Goal: Task Accomplishment & Management: Complete application form

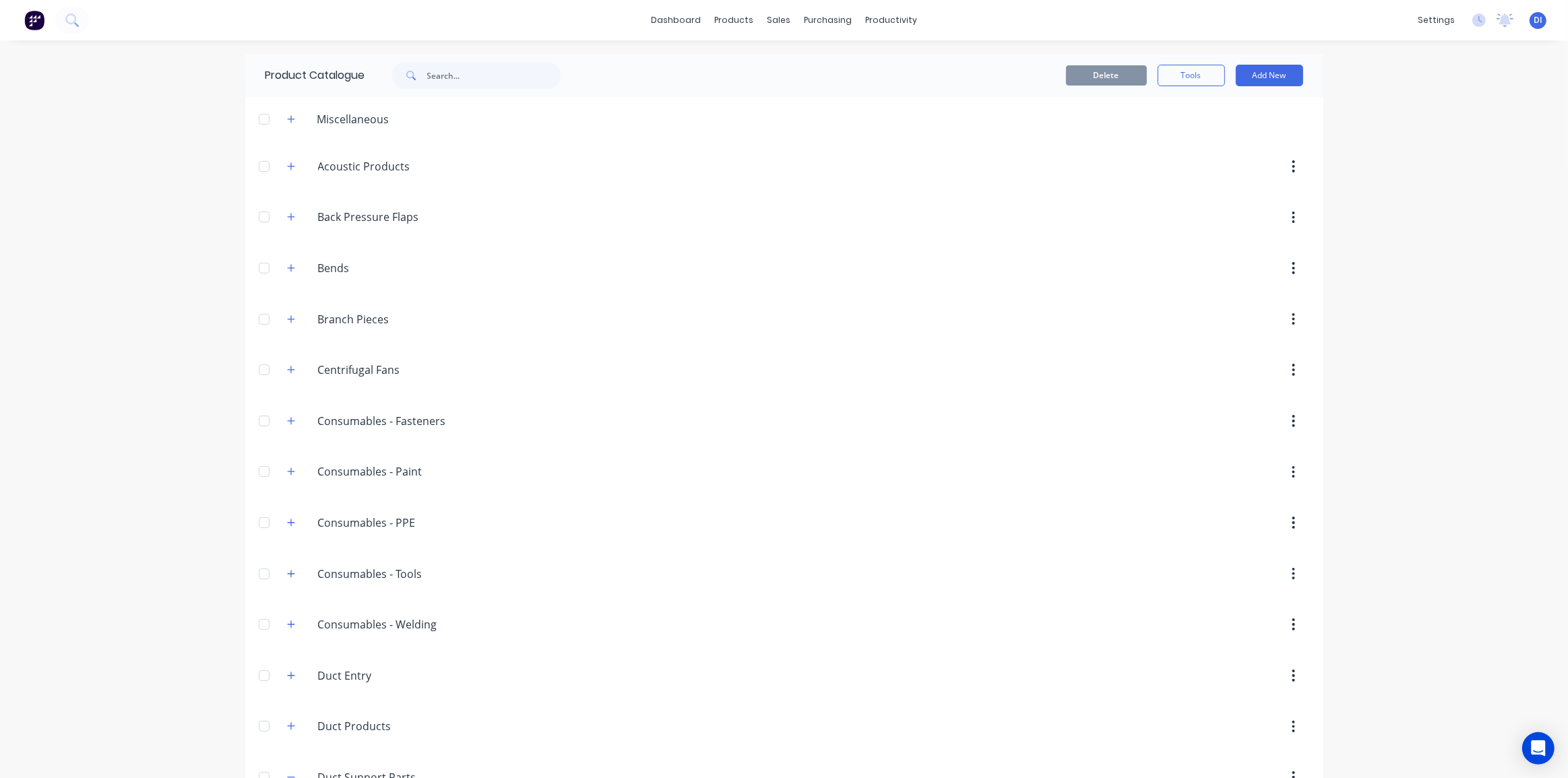
click at [36, 10] on img at bounding box center [34, 20] width 20 height 20
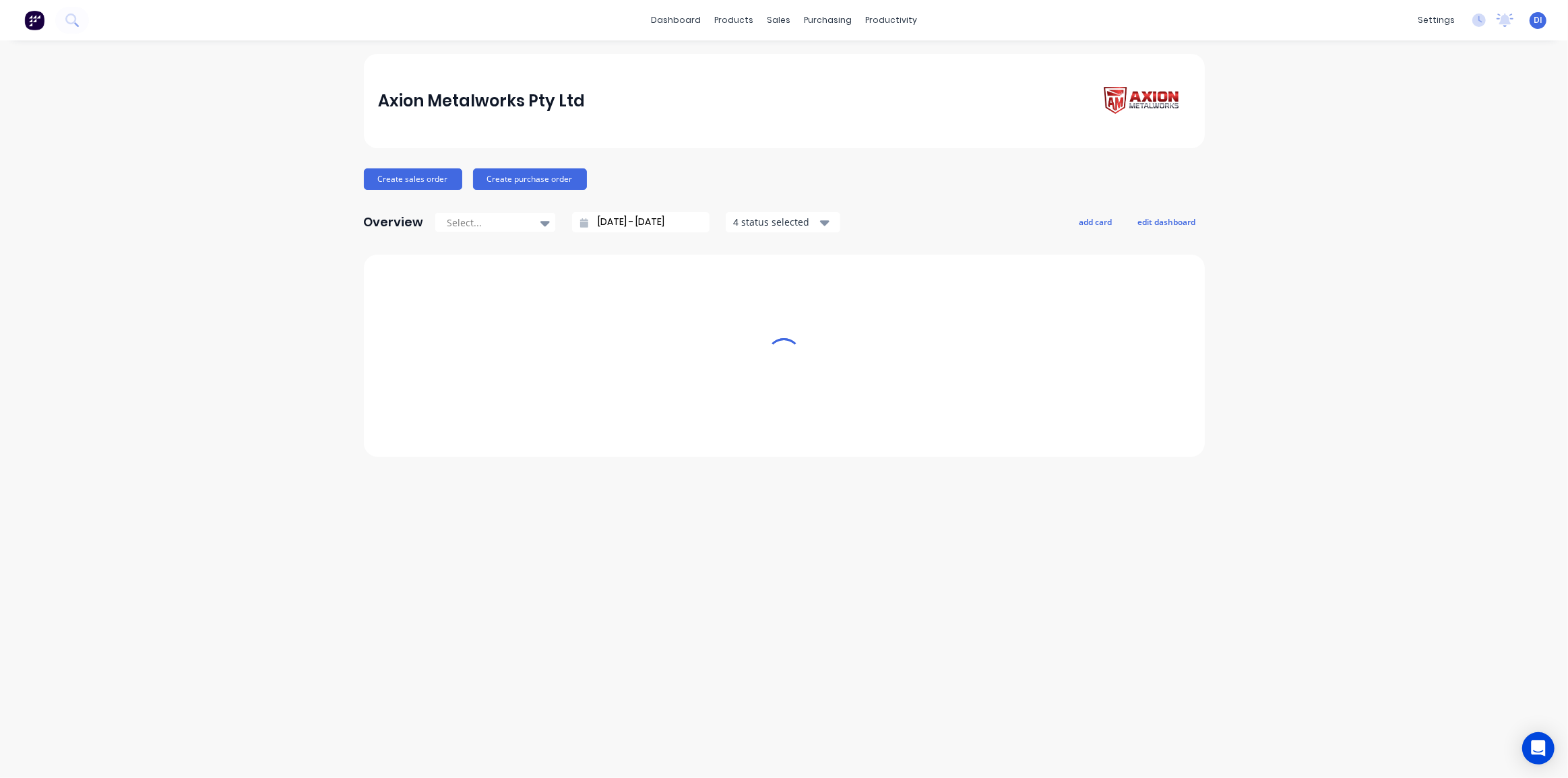
click at [32, 20] on img at bounding box center [34, 20] width 20 height 20
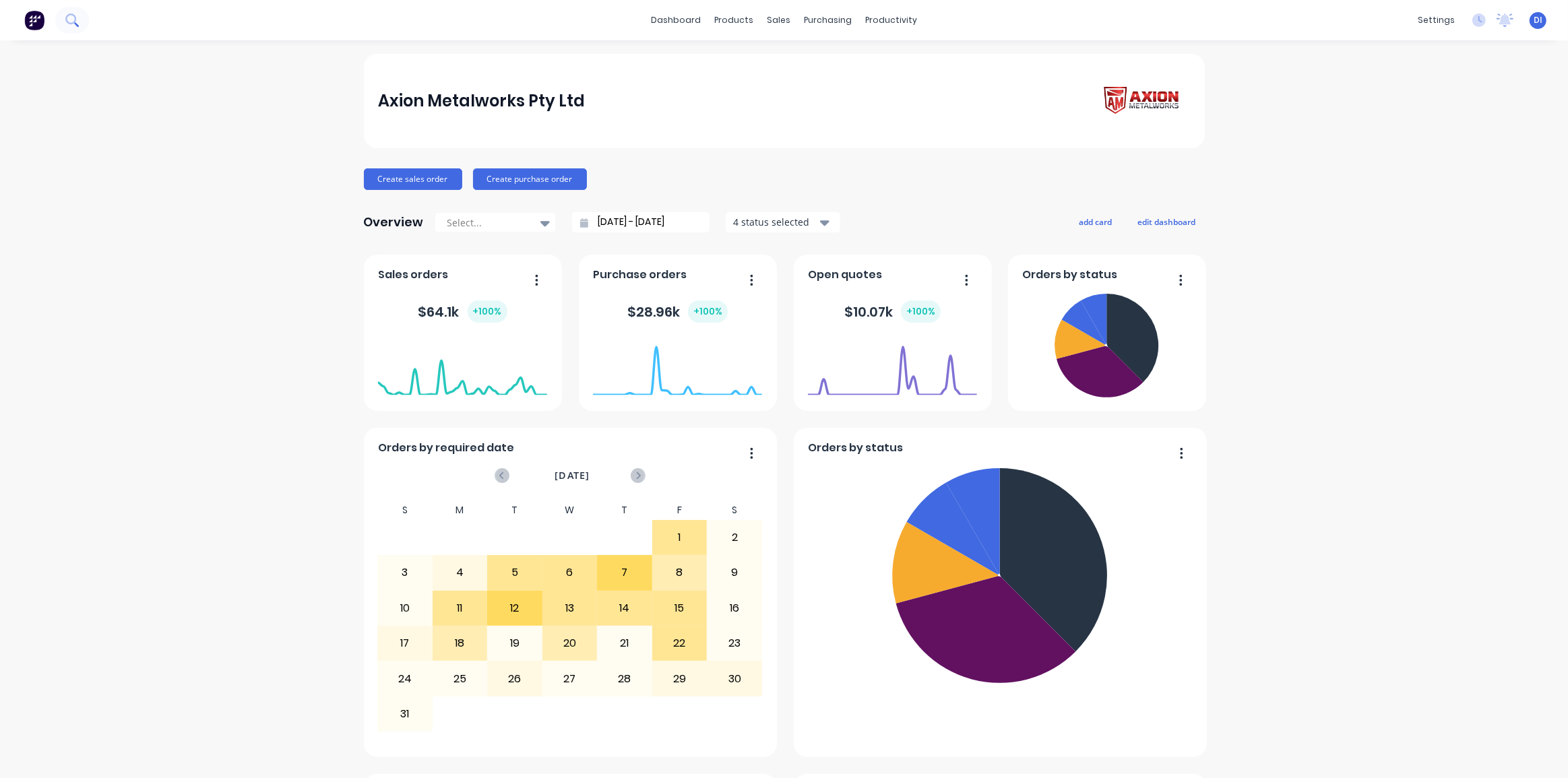
click at [74, 25] on icon at bounding box center [72, 20] width 13 height 13
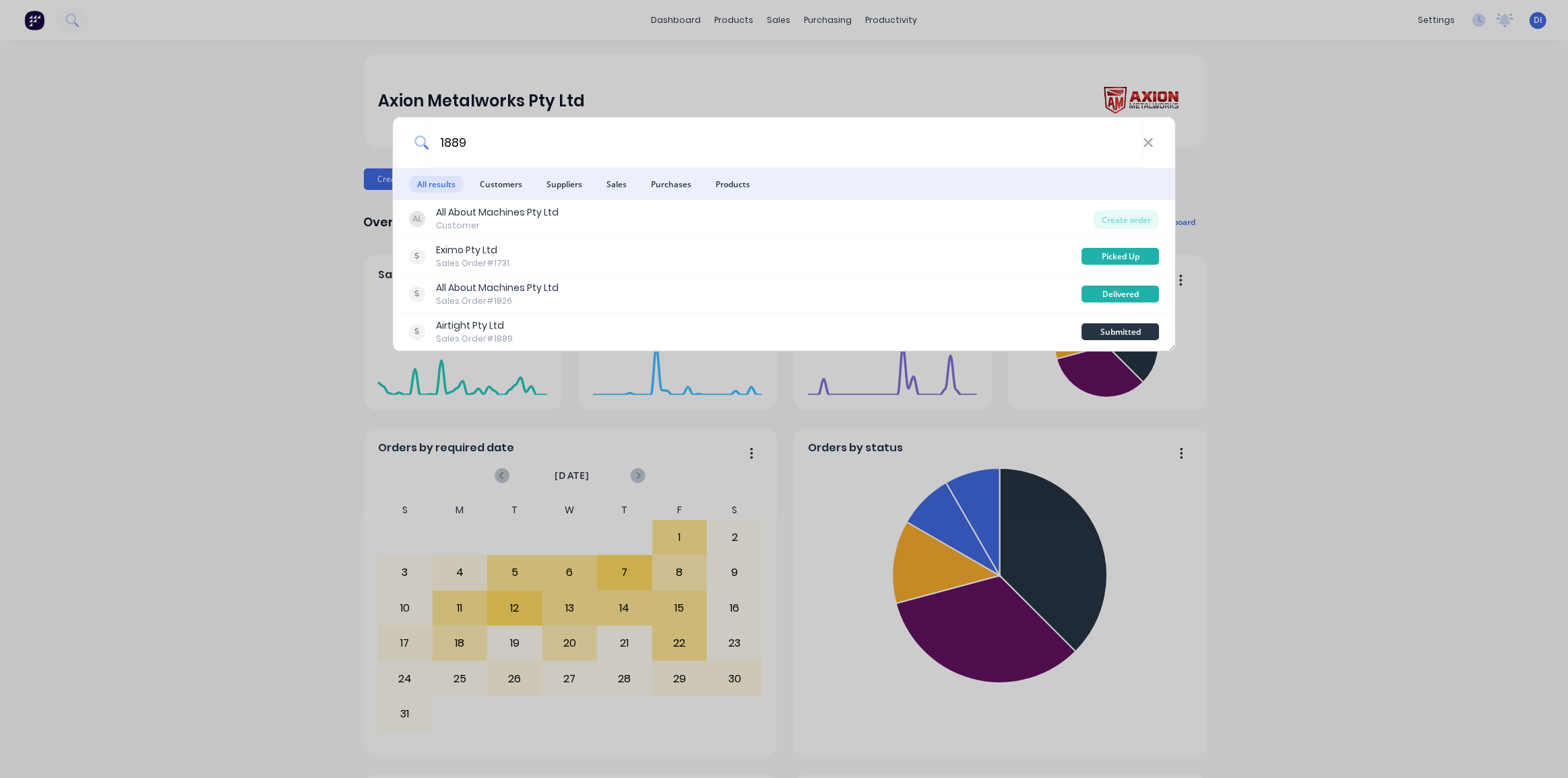
type input "1889"
drag, startPoint x: 263, startPoint y: 218, endPoint x: 62, endPoint y: 12, distance: 287.8
click at [262, 218] on div "1889 All results Customers Suppliers Sales Purchases Products AL All About Mach…" at bounding box center [784, 389] width 1568 height 778
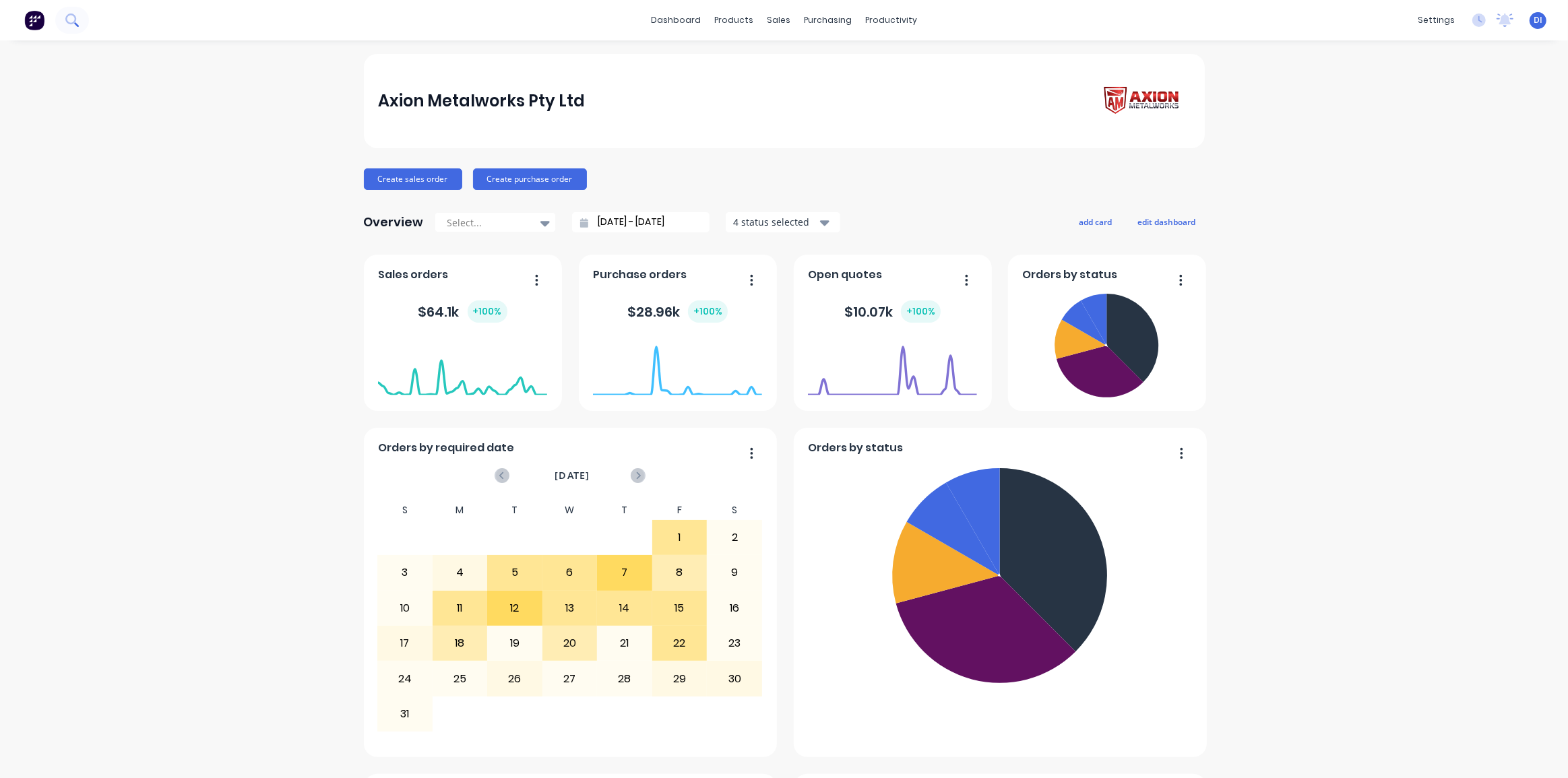
click at [62, 12] on button at bounding box center [71, 20] width 34 height 27
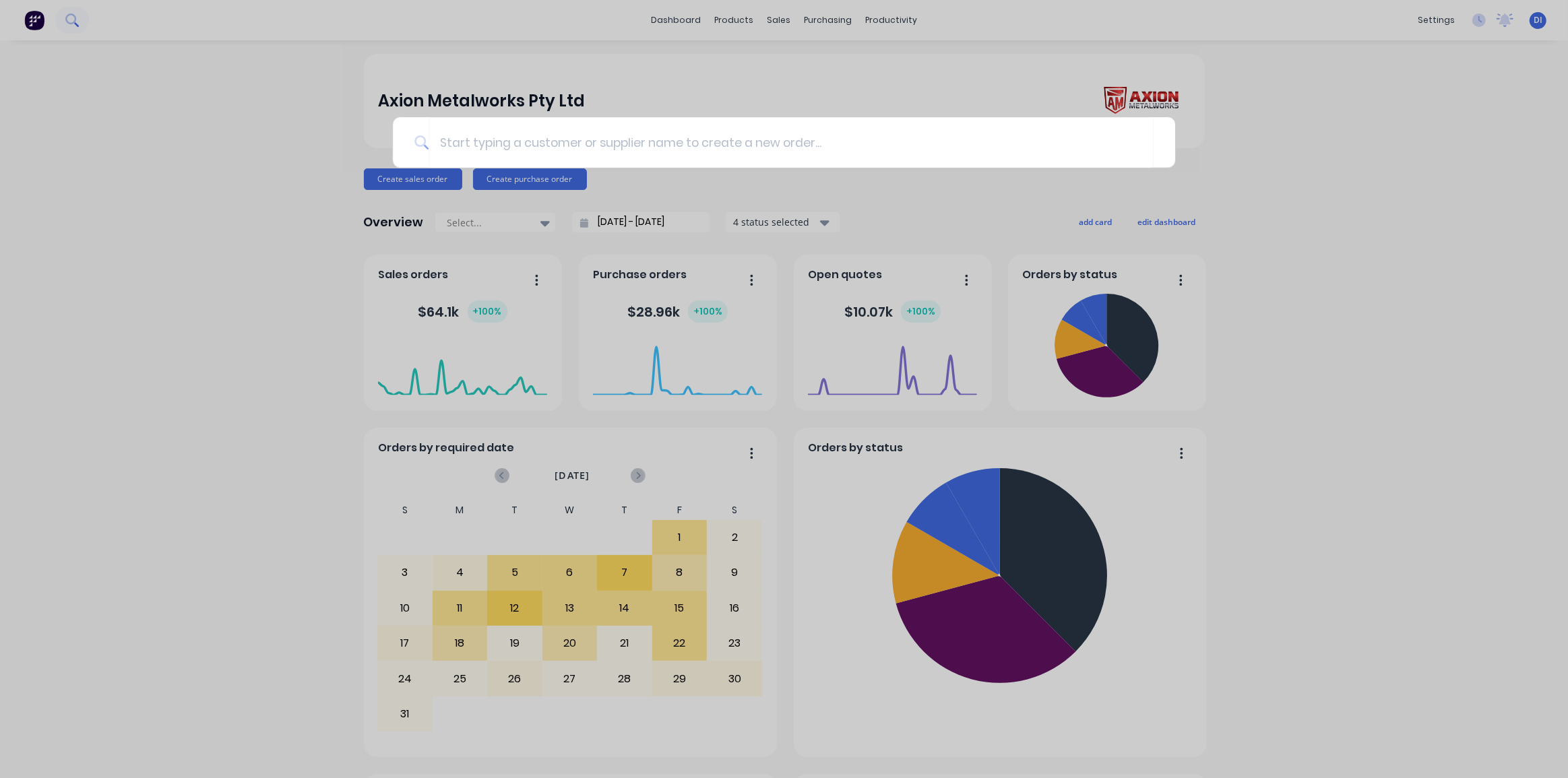
click at [66, 16] on div at bounding box center [784, 389] width 1568 height 778
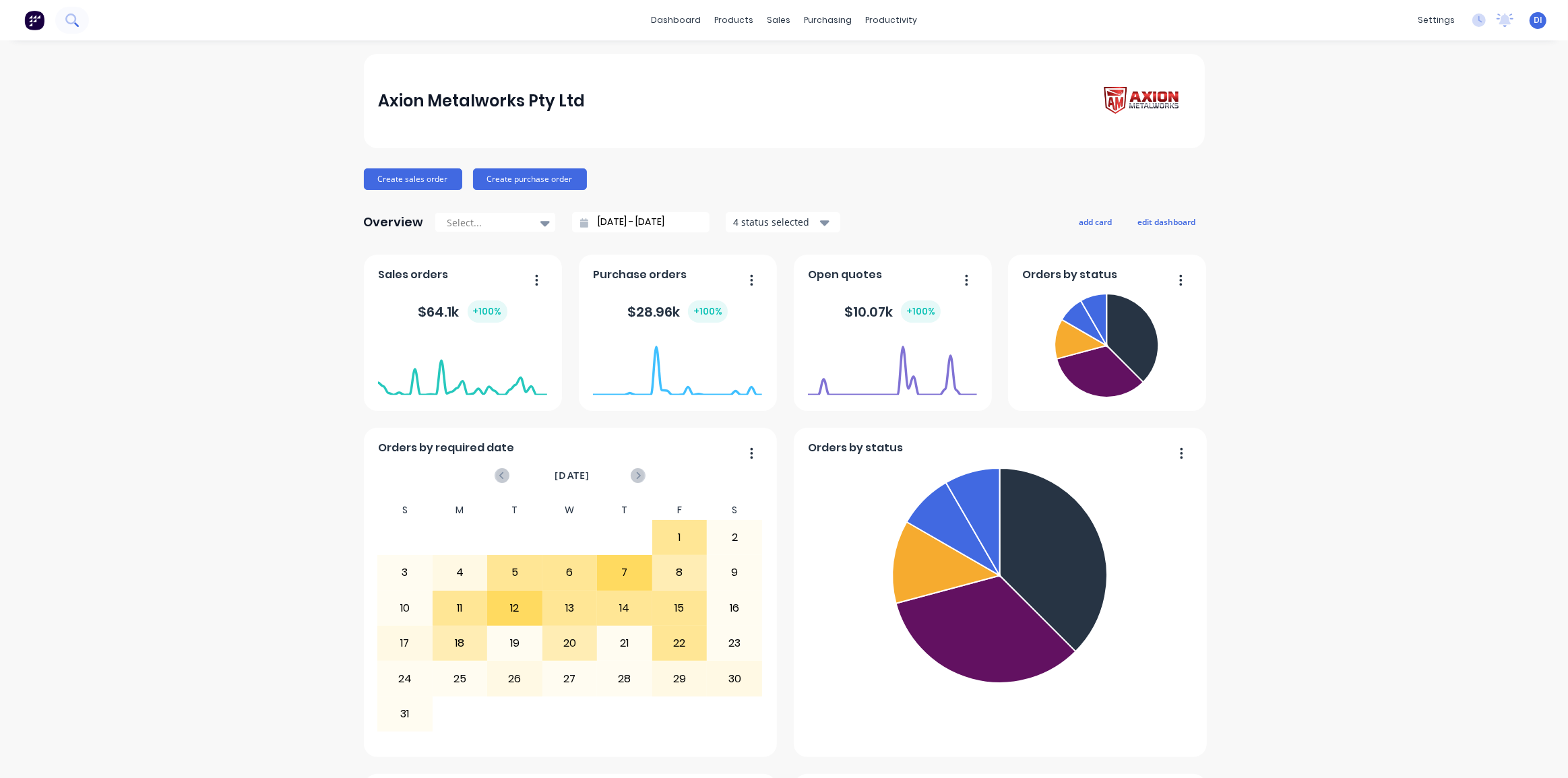
click at [81, 20] on button at bounding box center [71, 20] width 34 height 27
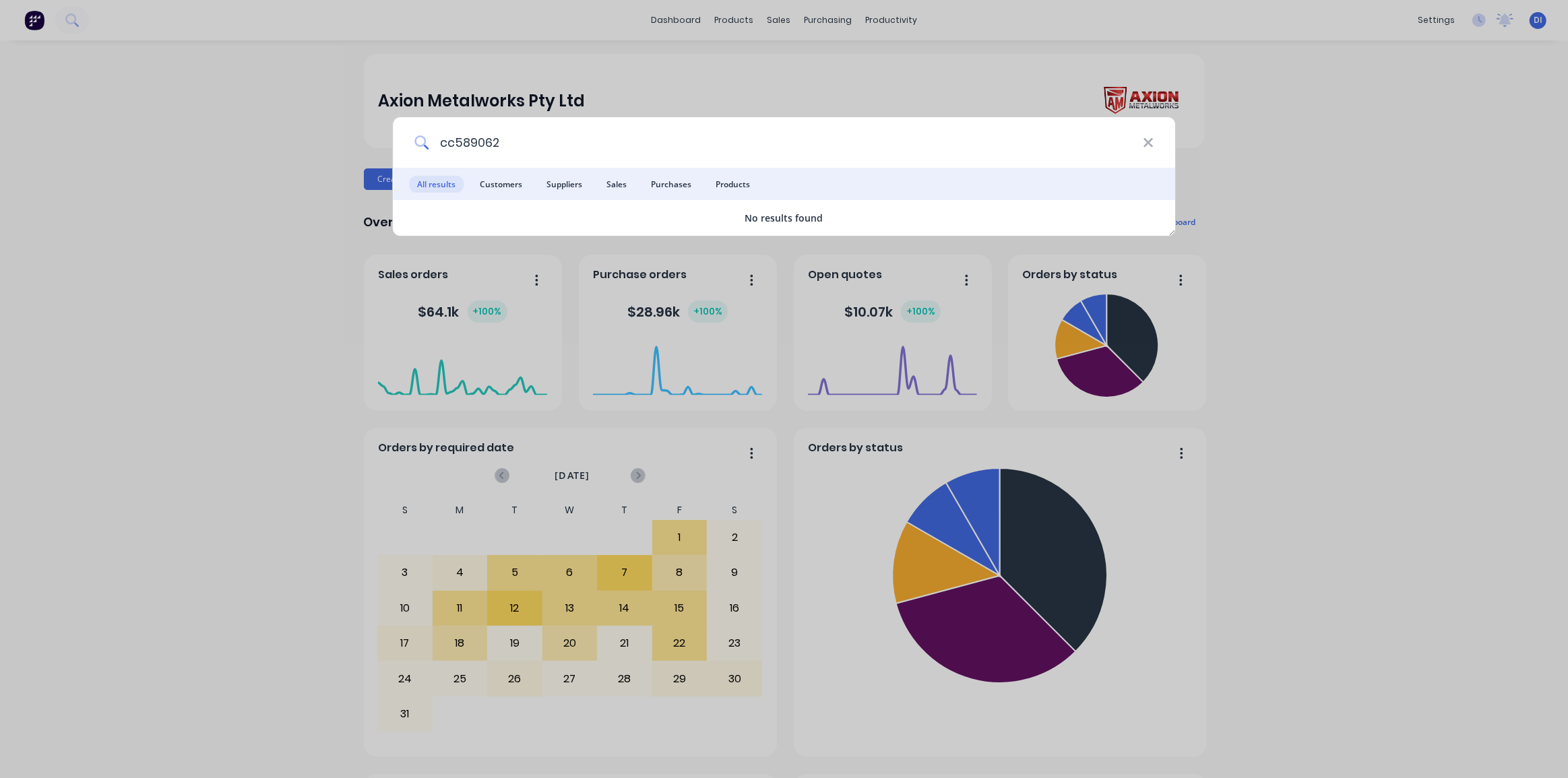
drag, startPoint x: 513, startPoint y: 145, endPoint x: 433, endPoint y: 144, distance: 80.0
click at [433, 144] on input "cc589062" at bounding box center [785, 143] width 714 height 51
type input "cc589062"
click at [1156, 143] on div "cc589062" at bounding box center [784, 143] width 783 height 51
click at [1145, 143] on icon at bounding box center [1148, 143] width 11 height 15
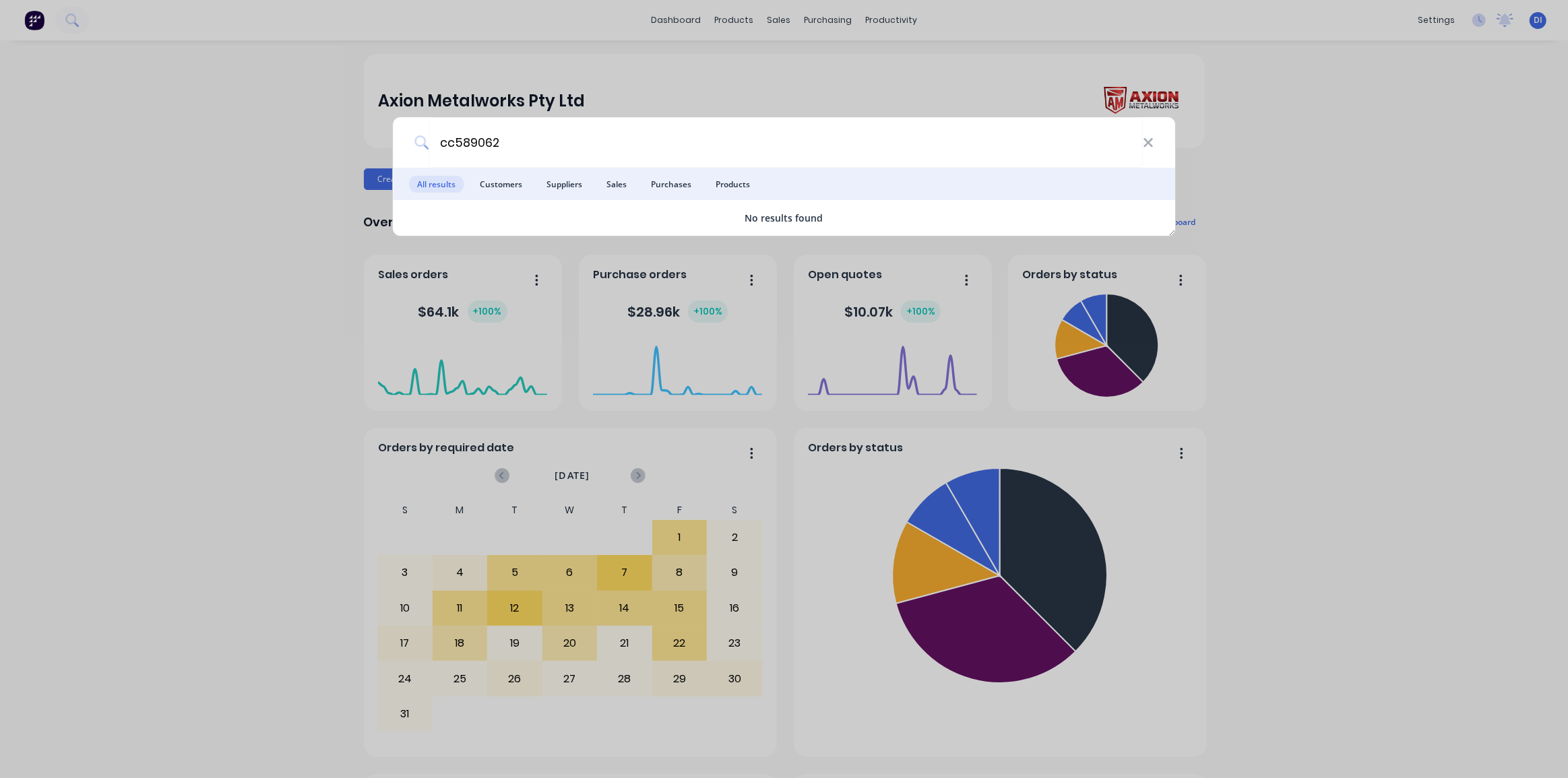
click at [1313, 244] on div "cc589062 All results Customers Suppliers Sales Purchases Products No results fo…" at bounding box center [784, 389] width 1568 height 778
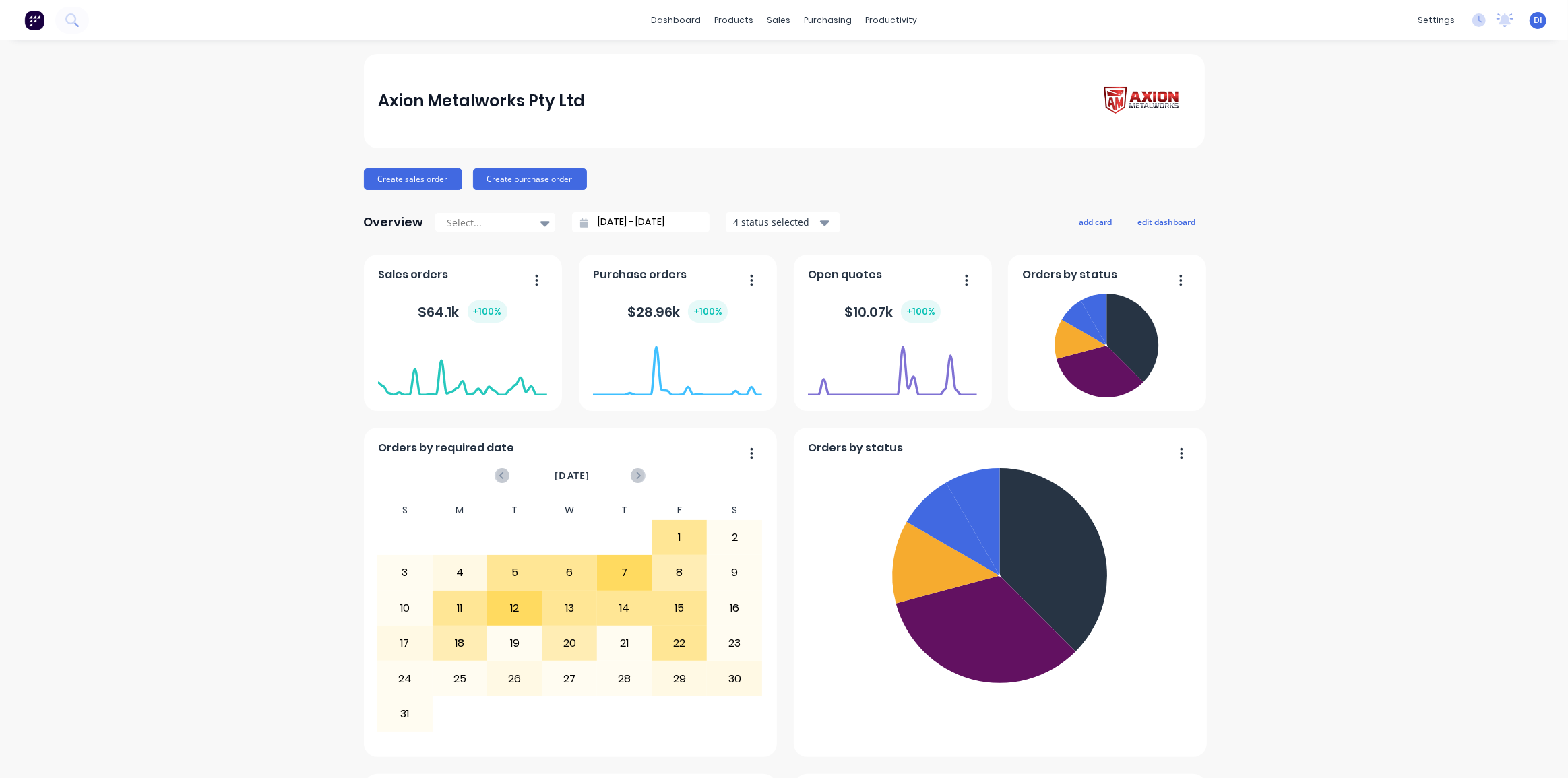
click at [1148, 142] on div "Axion Metalworks Pty Ltd" at bounding box center [784, 101] width 841 height 94
click at [1292, 232] on div "Axion Metalworks Pty Ltd Create sales order Create purchase order Overview Sele…" at bounding box center [784, 752] width 1568 height 1396
click at [34, 23] on img at bounding box center [34, 20] width 20 height 20
click at [1390, 245] on div "Axion Metalworks Pty Ltd Create sales order Create purchase order Overview Sele…" at bounding box center [784, 752] width 1568 height 1396
click at [1341, 362] on div "Axion Metalworks Pty Ltd Create sales order Create purchase order Overview Sele…" at bounding box center [784, 752] width 1568 height 1396
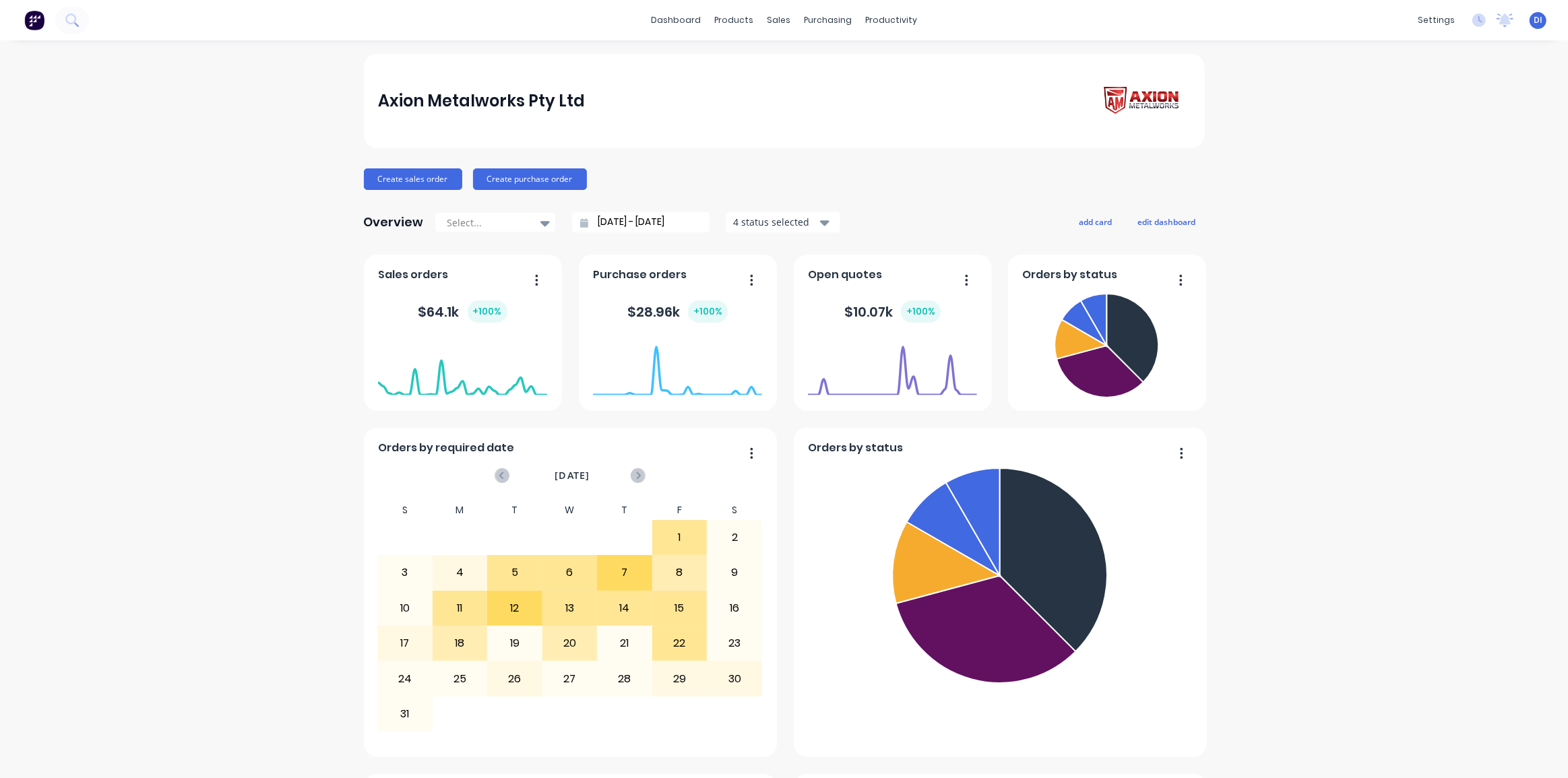
click at [221, 165] on div "Axion Metalworks Pty Ltd Create sales order Create purchase order Overview Sele…" at bounding box center [784, 752] width 1568 height 1396
click at [216, 180] on div "Axion Metalworks Pty Ltd Create sales order Create purchase order Overview Sele…" at bounding box center [784, 752] width 1568 height 1396
click at [808, 94] on div "Customers" at bounding box center [820, 91] width 48 height 12
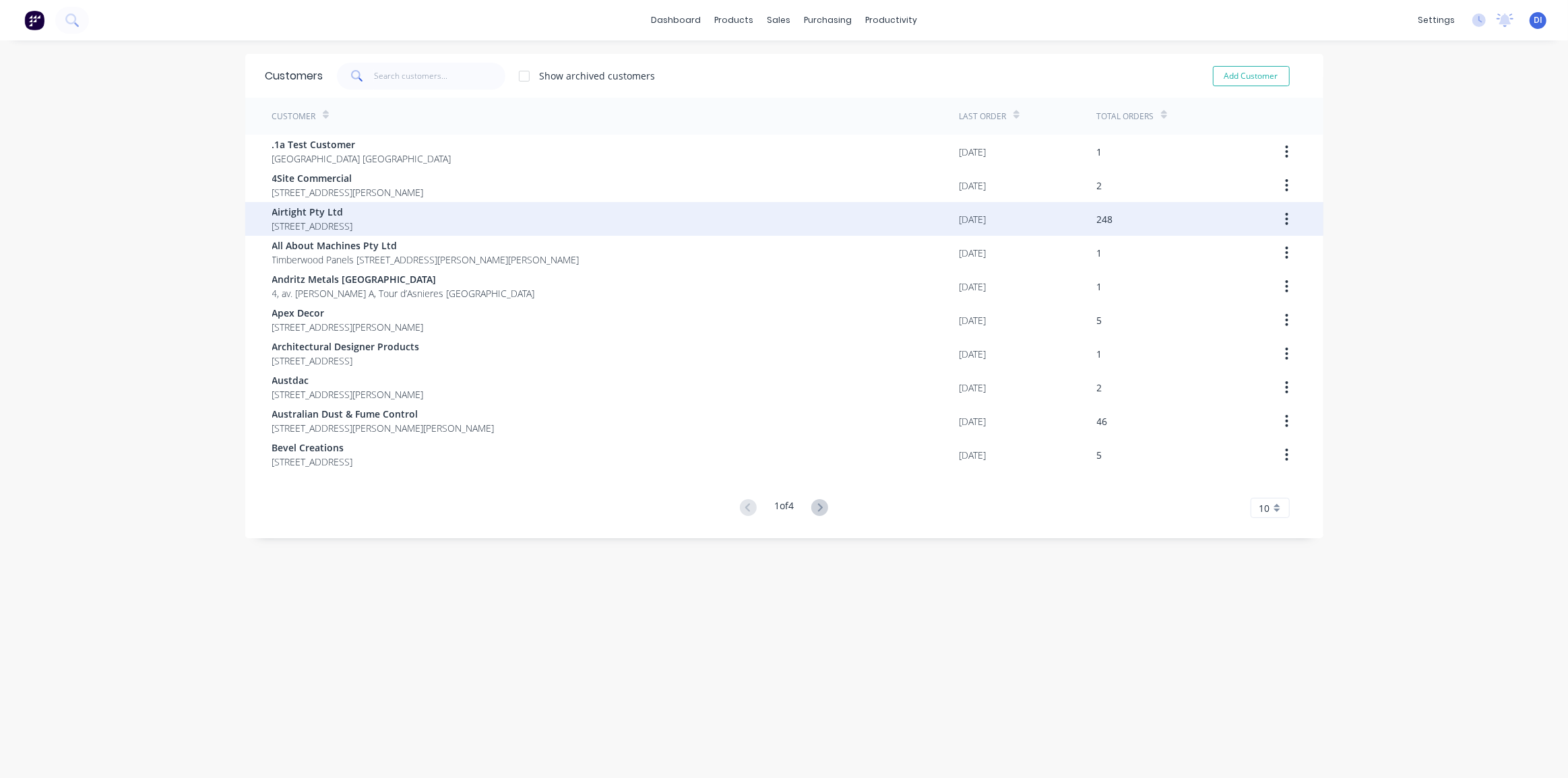
click at [715, 221] on div "Airtight Pty Ltd 18 / 167 Prospect Highway Seven Hills New South Wales Australi…" at bounding box center [616, 219] width 687 height 34
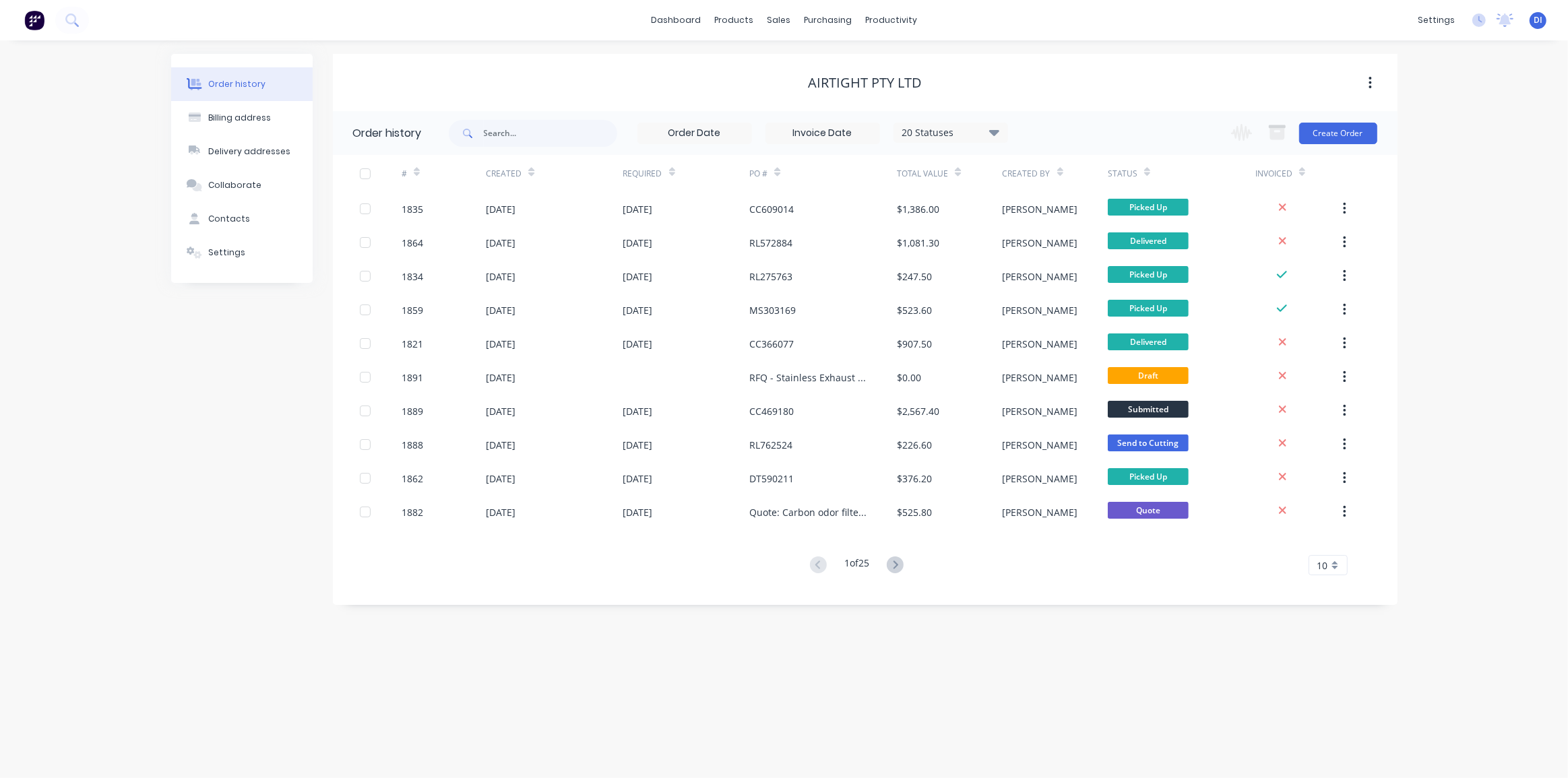
click at [1435, 244] on div "Order history Billing address Delivery addresses Collaborate Contacts Settings …" at bounding box center [784, 409] width 1568 height 738
click at [1320, 566] on span "10" at bounding box center [1322, 565] width 11 height 14
click at [1320, 731] on div "35" at bounding box center [1328, 732] width 38 height 24
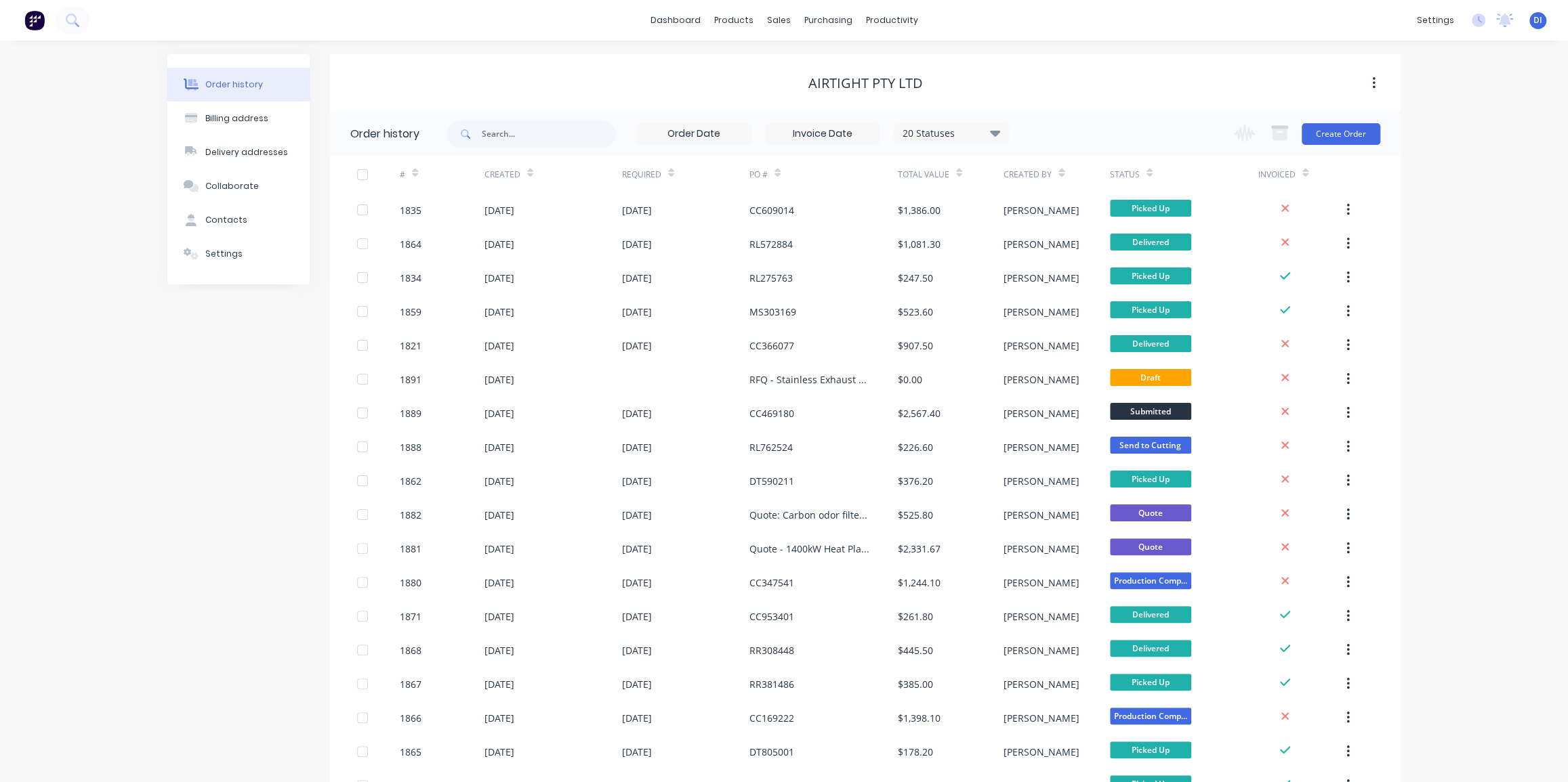
click at [1406, 465] on div "Order history Billing address Delivery addresses Collaborate Contacts Settings …" at bounding box center [784, 754] width 1568 height 1428
click at [1394, 344] on div "Order history 20 Statuses Invoice Status Invoiced Not Invoiced Partial Order St…" at bounding box center [865, 776] width 1071 height 1329
click at [1340, 137] on button "Create Order" at bounding box center [1340, 134] width 78 height 21
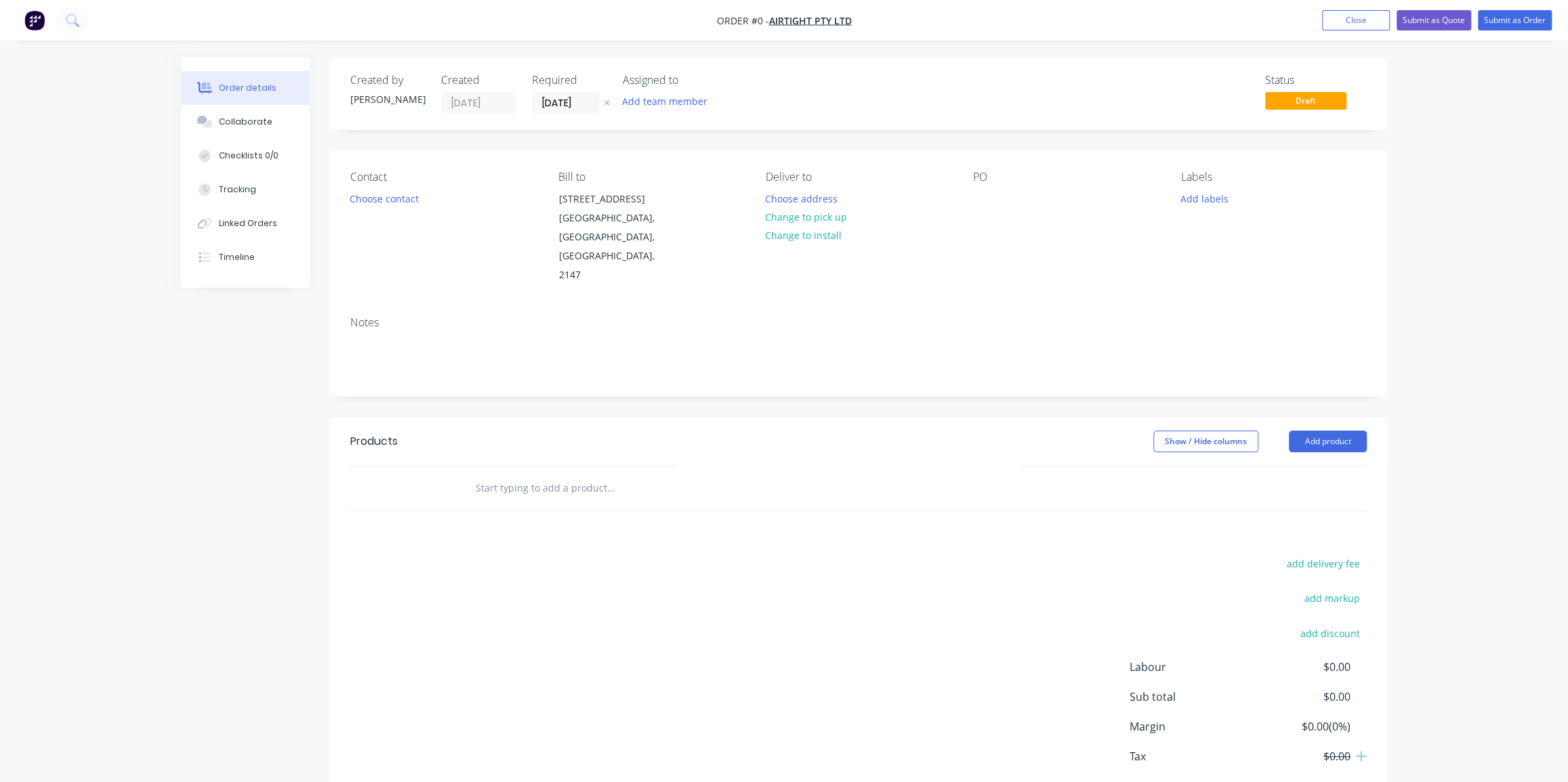
click at [1463, 234] on div "Order details Collaborate Checklists 0/0 Tracking Linked Orders Timeline Order …" at bounding box center [784, 428] width 1568 height 857
click at [397, 199] on button "Choose contact" at bounding box center [384, 198] width 83 height 18
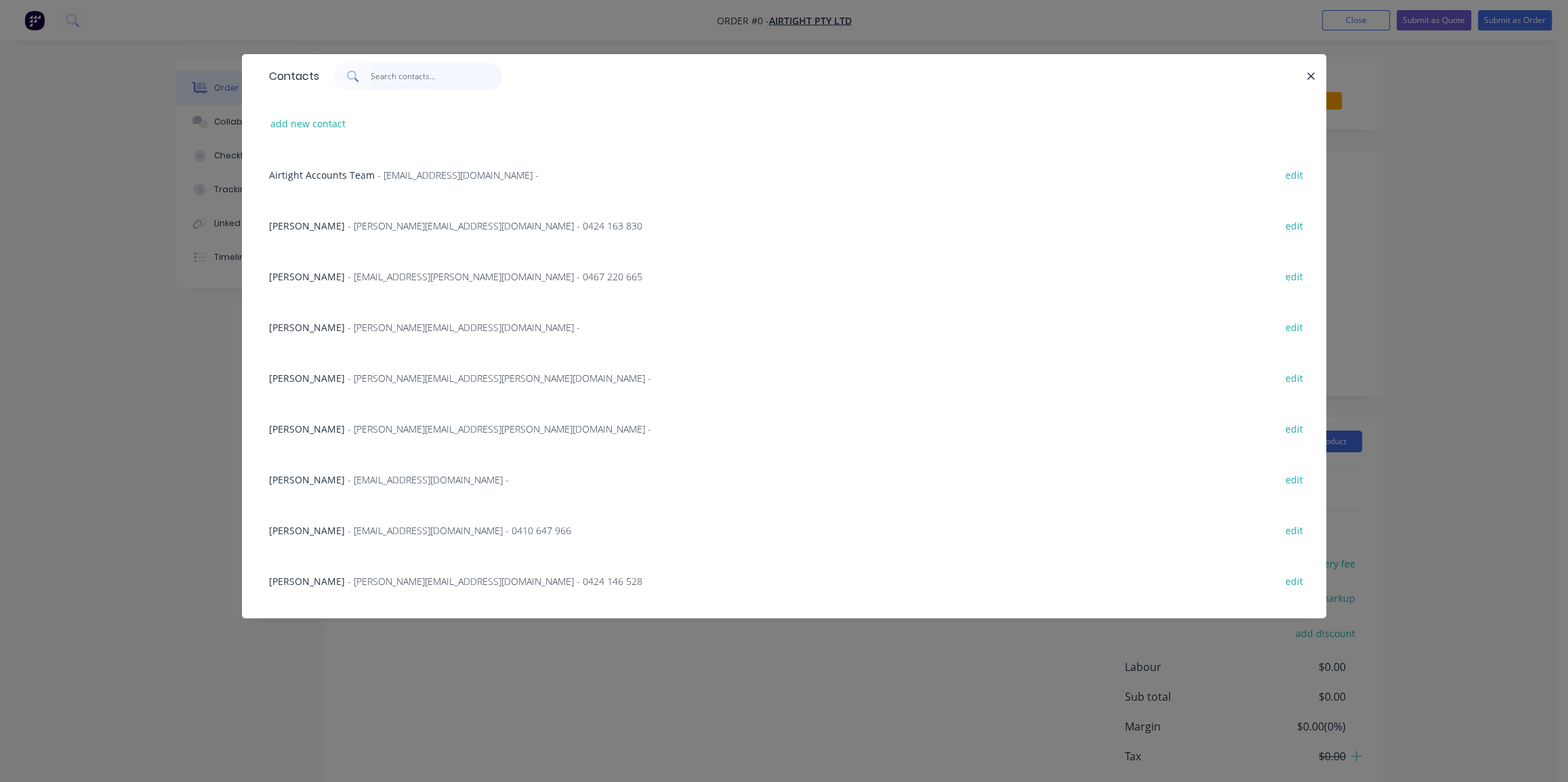
click at [389, 75] on input "text" at bounding box center [437, 76] width 132 height 27
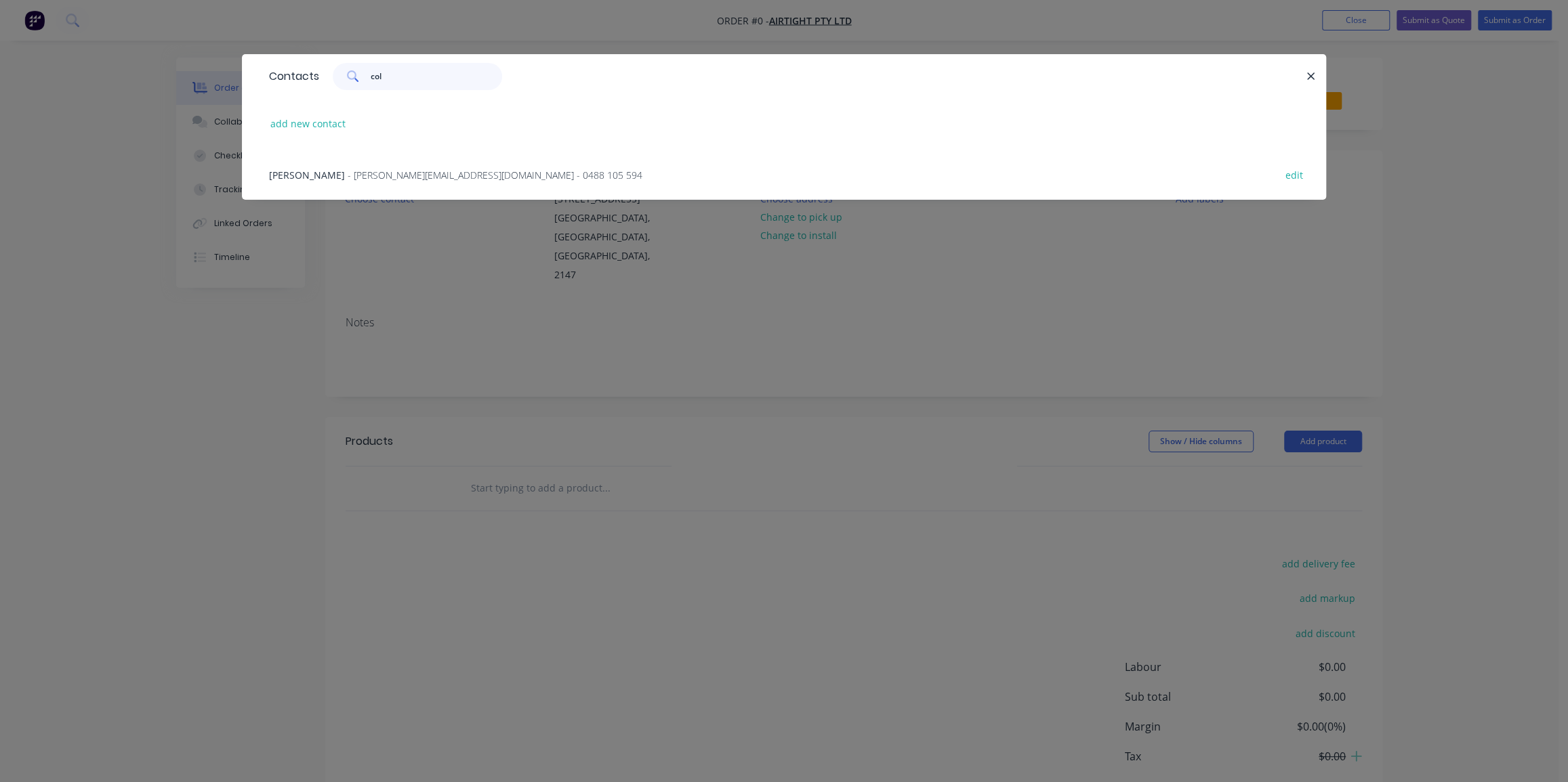
type input "col"
click at [401, 176] on span "- Colin.Conduit@airtight.com.au - 0488 105 594" at bounding box center [495, 176] width 295 height 13
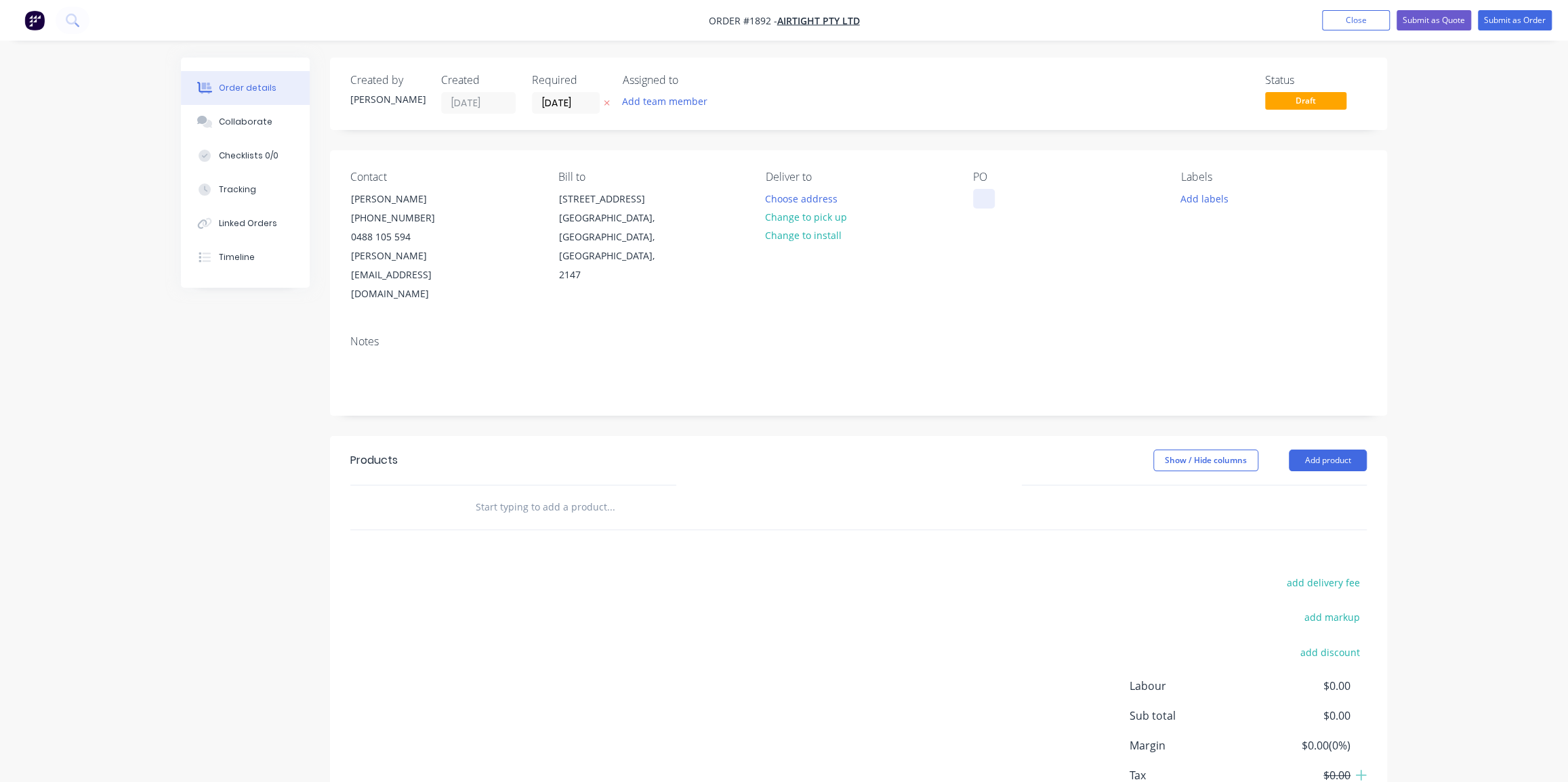
click at [987, 199] on div at bounding box center [984, 199] width 21 height 20
drag, startPoint x: 1455, startPoint y: 227, endPoint x: 1460, endPoint y: 234, distance: 8.6
click at [1455, 229] on div "Order details Collaborate Checklists 0/0 Tracking Linked Orders Timeline Order …" at bounding box center [784, 438] width 1568 height 876
click at [819, 215] on button "Change to pick up" at bounding box center [806, 217] width 96 height 18
click at [1429, 219] on div "Order details Collaborate Checklists 0/0 Tracking Linked Orders Timeline Order …" at bounding box center [784, 438] width 1568 height 876
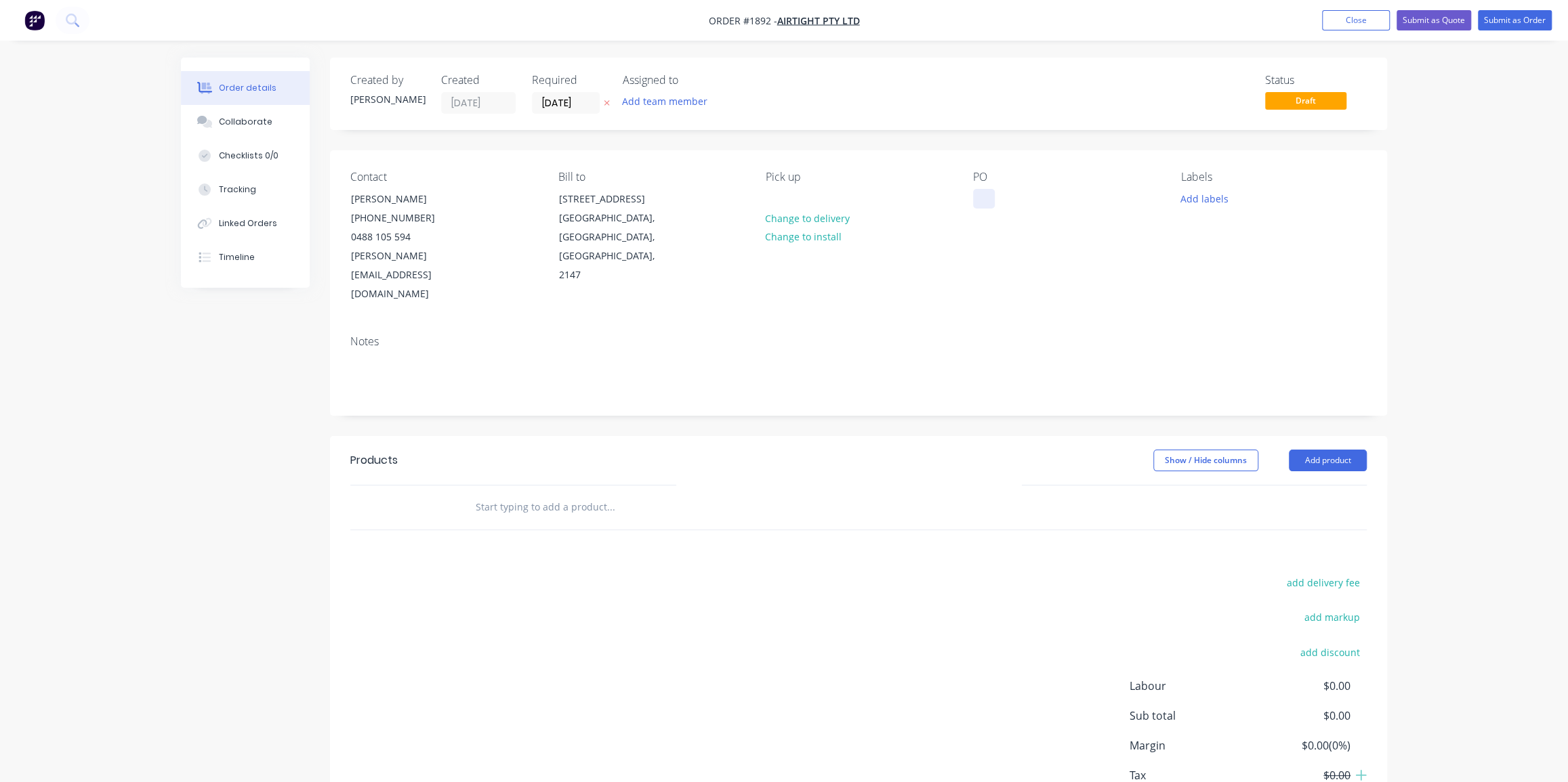
click at [973, 193] on div at bounding box center [984, 199] width 21 height 20
drag, startPoint x: 975, startPoint y: 190, endPoint x: 1007, endPoint y: 223, distance: 46.0
click at [976, 192] on div at bounding box center [984, 199] width 21 height 20
paste div
click at [894, 335] on div "Notes" at bounding box center [858, 342] width 1016 height 13
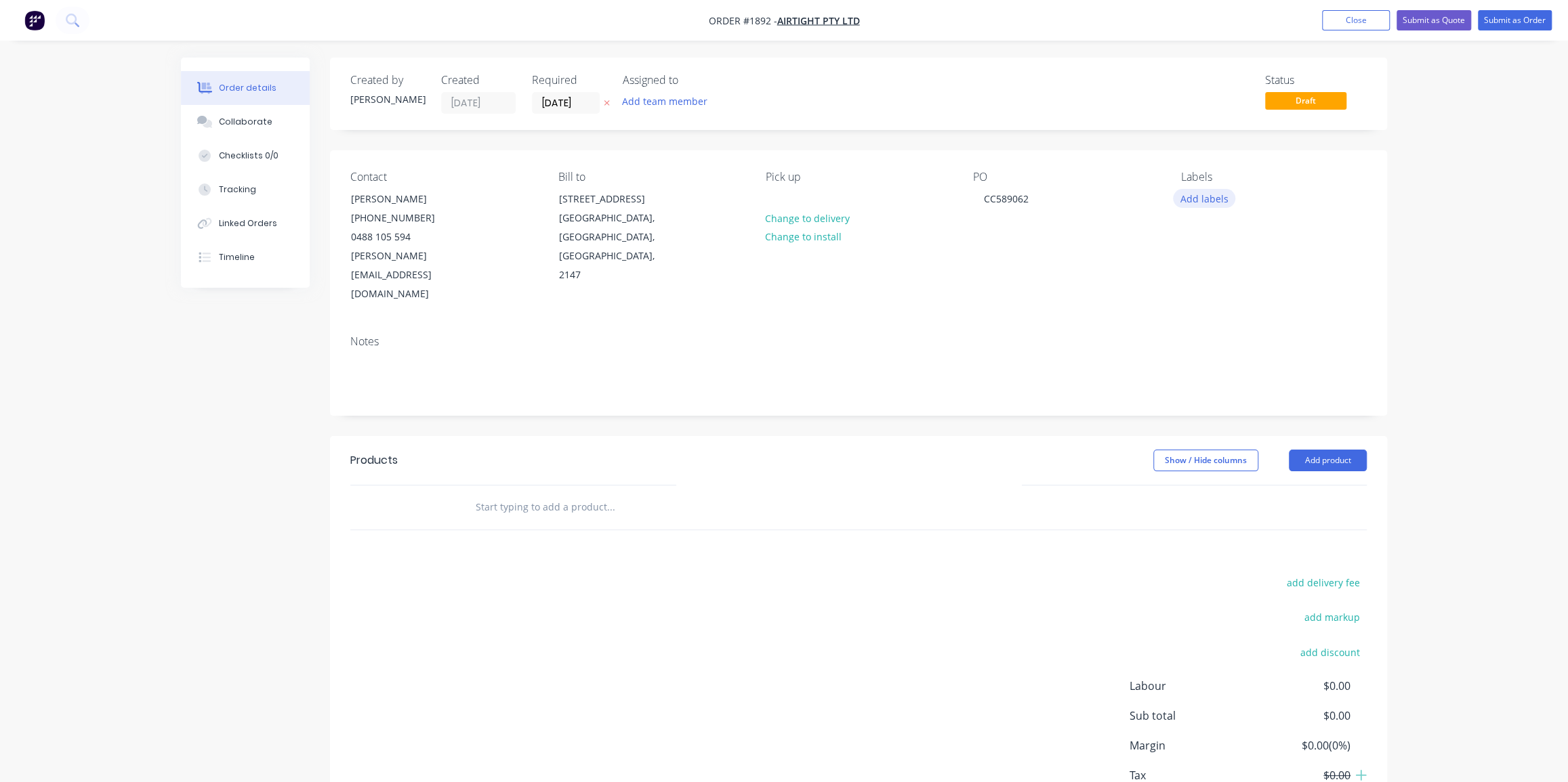
click at [1203, 199] on button "Add labels" at bounding box center [1204, 198] width 63 height 18
click at [1223, 236] on input "text" at bounding box center [1293, 238] width 142 height 27
type input "air"
click at [1206, 319] on div at bounding box center [1205, 319] width 27 height 27
click at [1413, 213] on div "Order details Collaborate Checklists 0/0 Tracking Linked Orders Timeline Order …" at bounding box center [784, 438] width 1568 height 876
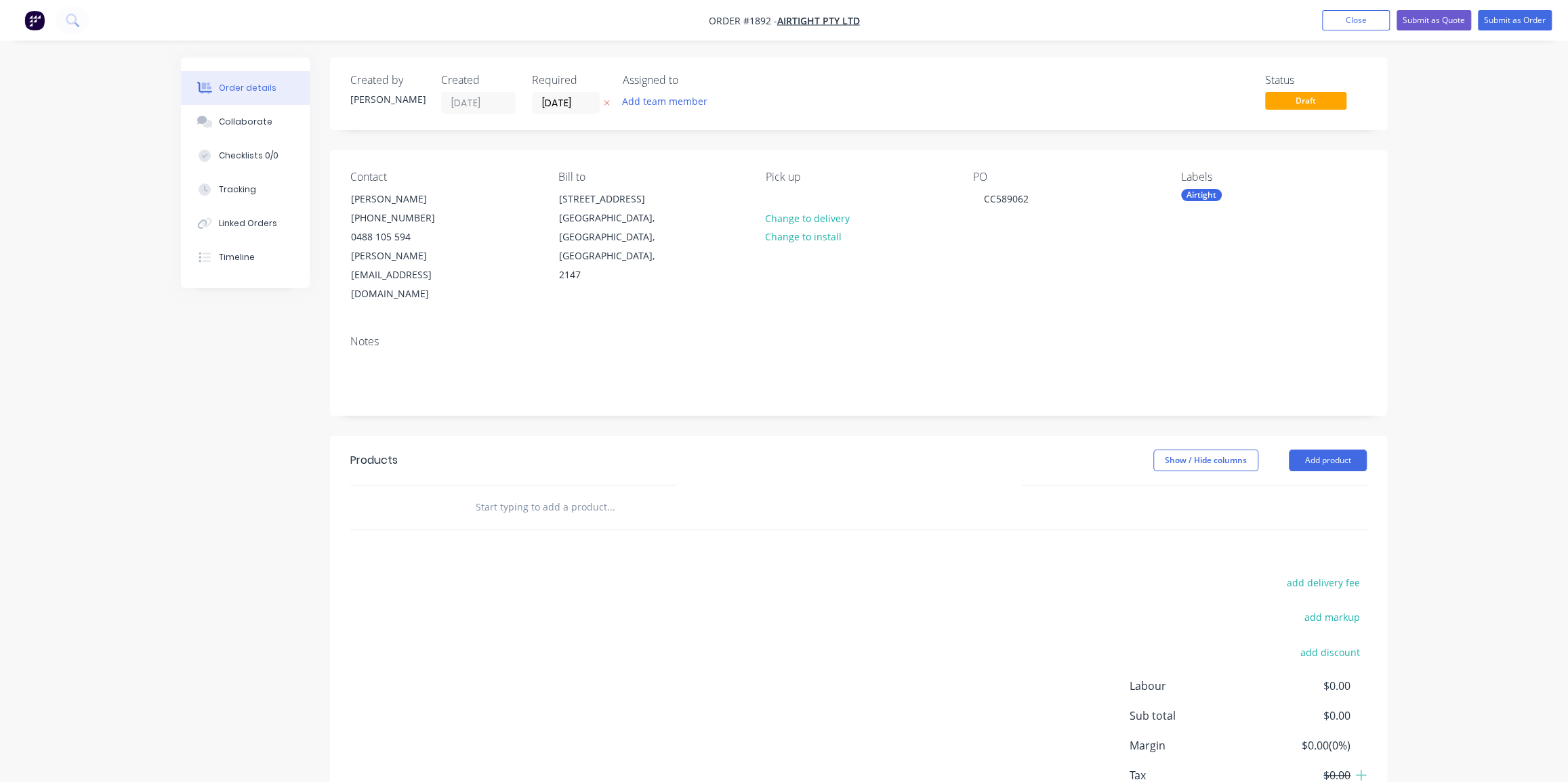
click at [1261, 192] on div "Airtight" at bounding box center [1274, 194] width 185 height 12
drag, startPoint x: 1240, startPoint y: 239, endPoint x: 1213, endPoint y: 238, distance: 27.0
click at [1213, 238] on div "air" at bounding box center [1283, 232] width 176 height 27
click at [1244, 230] on input "text" at bounding box center [1293, 232] width 142 height 27
type input "duct"
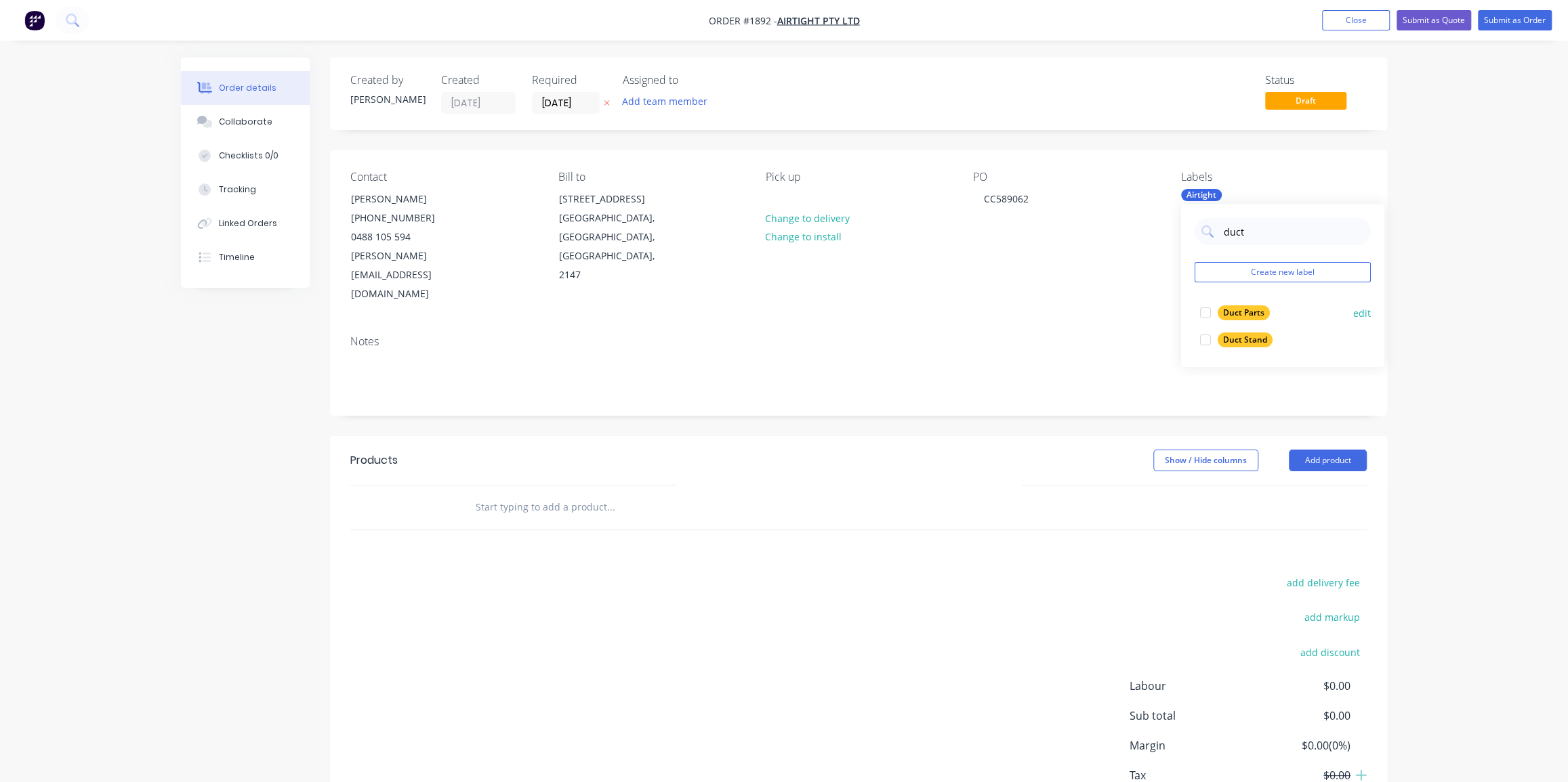
click at [1204, 316] on div at bounding box center [1205, 312] width 27 height 27
click at [1473, 291] on div "Order details Collaborate Checklists 0/0 Tracking Linked Orders Timeline Order …" at bounding box center [784, 438] width 1568 height 876
click at [571, 494] on input "text" at bounding box center [610, 507] width 271 height 27
click at [630, 494] on input "bp" at bounding box center [610, 507] width 271 height 27
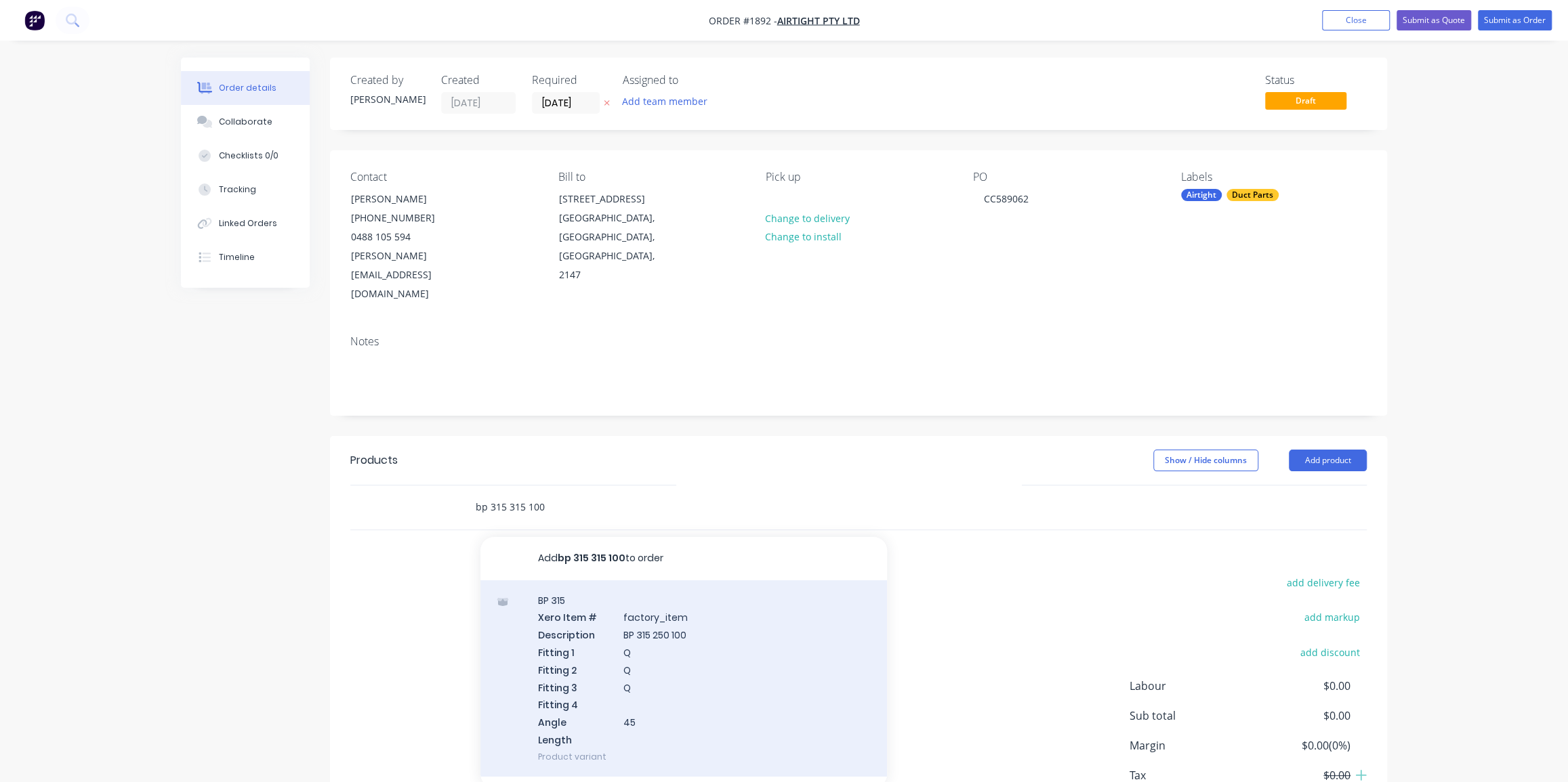
type input "bp 315 315 100"
drag, startPoint x: 678, startPoint y: 623, endPoint x: 692, endPoint y: 602, distance: 25.2
click at [692, 602] on div "BP 315 Xero Item # factory_item Description BP 315 250 100 Fitting 1 Q Fitting …" at bounding box center [683, 678] width 406 height 196
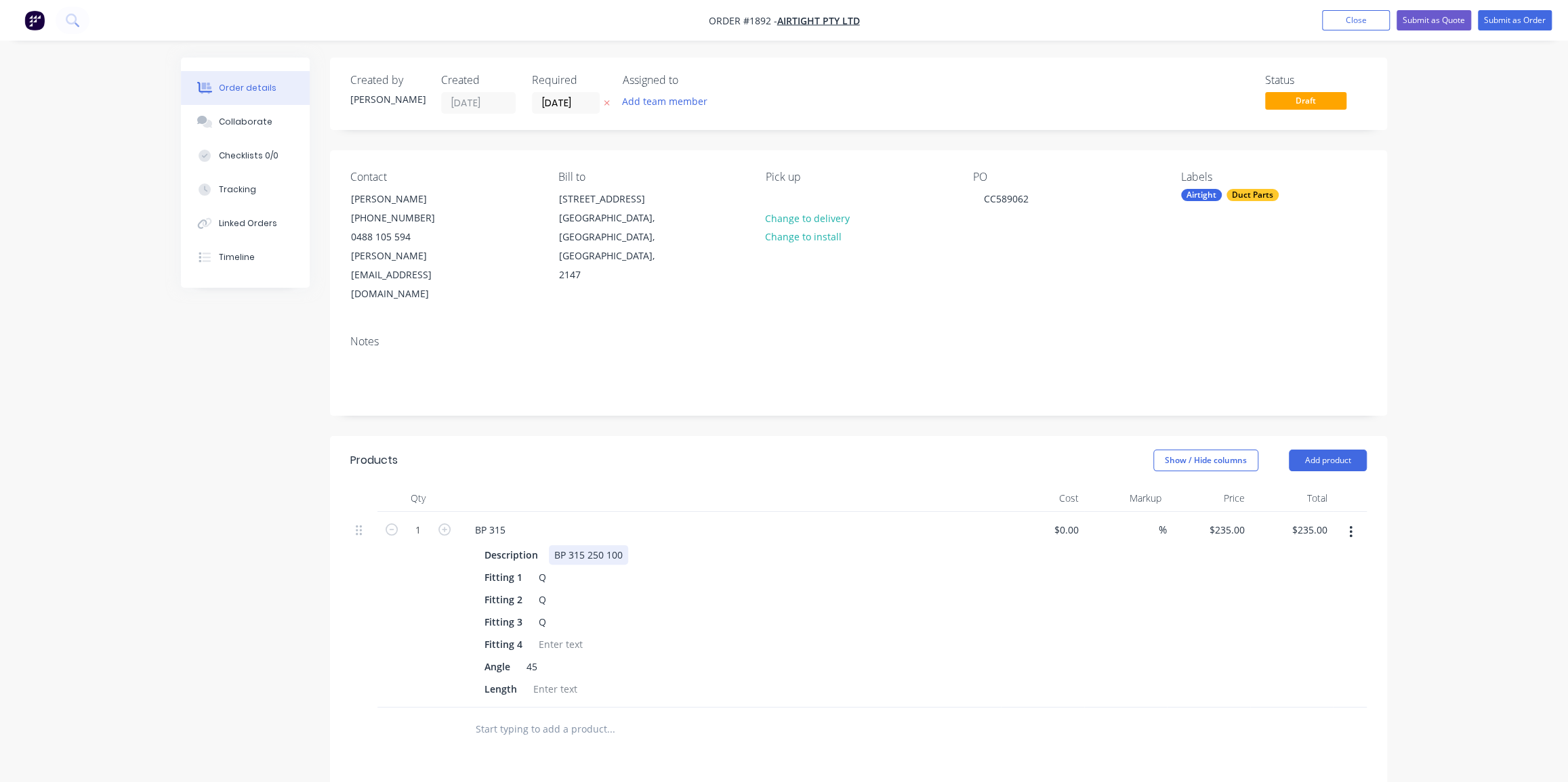
click at [593, 546] on div "BP 315 250 100" at bounding box center [589, 555] width 79 height 20
drag, startPoint x: 804, startPoint y: 583, endPoint x: 852, endPoint y: 592, distance: 48.8
click at [805, 612] on div "Fitting 3 Q" at bounding box center [727, 622] width 496 height 20
drag, startPoint x: 1431, startPoint y: 476, endPoint x: 1443, endPoint y: 481, distance: 13.0
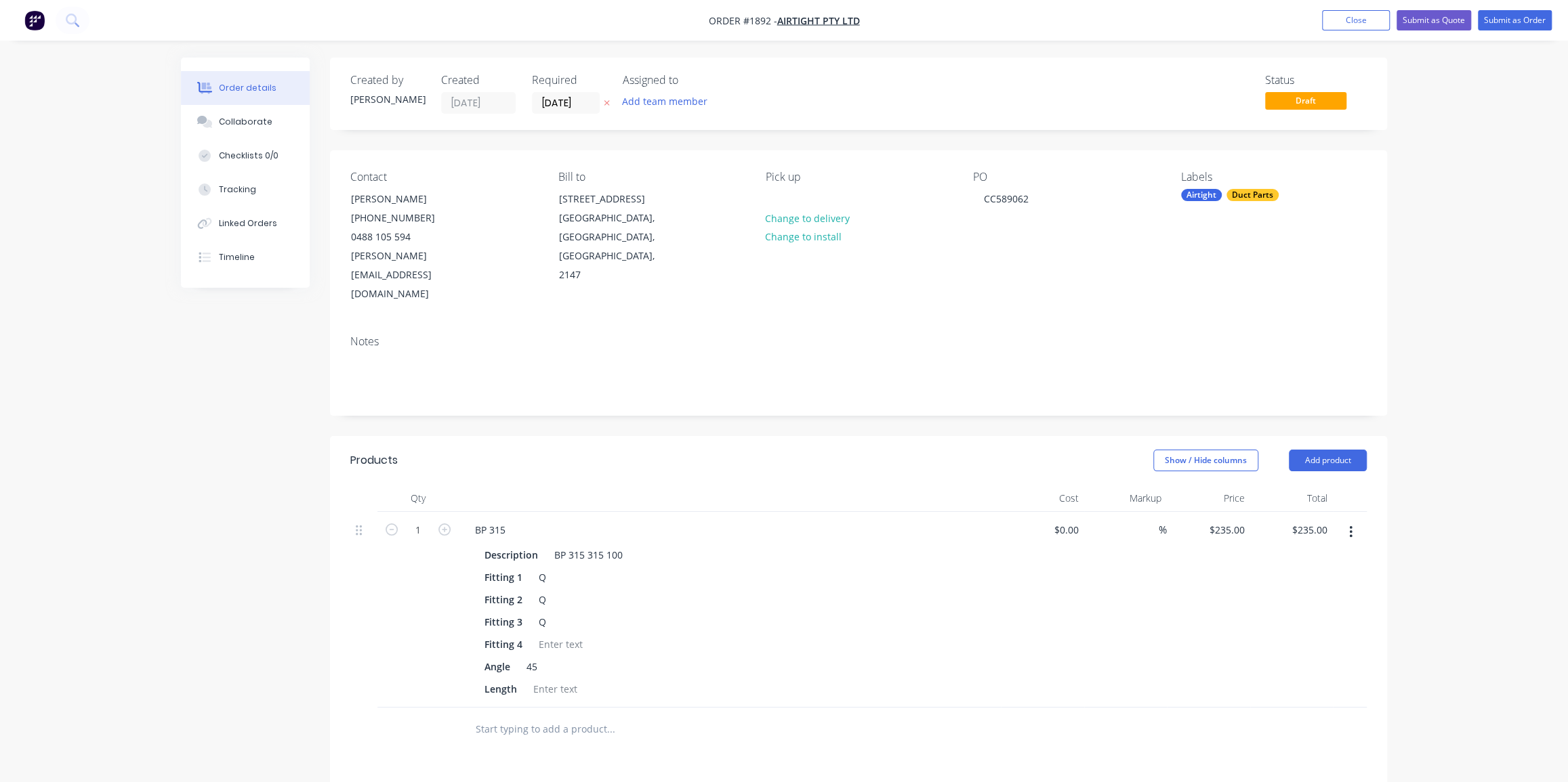
click at [1440, 480] on div "Order details Collaborate Checklists 0/0 Tracking Linked Orders Timeline Order …" at bounding box center [784, 548] width 1568 height 1097
click at [1137, 335] on div "Notes" at bounding box center [858, 342] width 1016 height 13
click at [1434, 162] on div "Order details Collaborate Checklists 0/0 Tracking Linked Orders Timeline Order …" at bounding box center [784, 548] width 1568 height 1097
click at [228, 128] on div "Collaborate" at bounding box center [245, 122] width 54 height 12
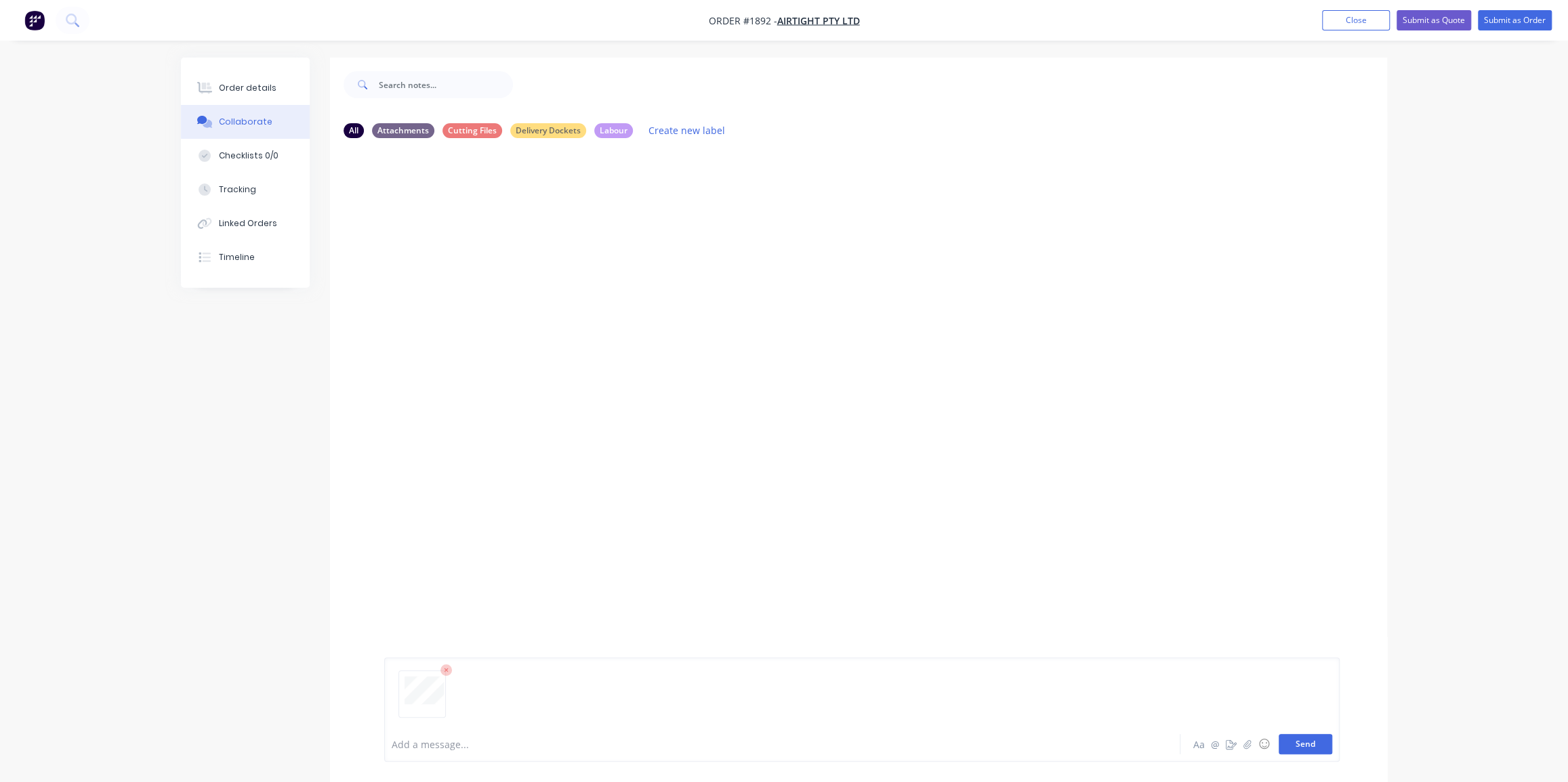
click at [1318, 747] on button "Send" at bounding box center [1305, 744] width 54 height 21
click at [235, 93] on div "Order details" at bounding box center [247, 87] width 58 height 12
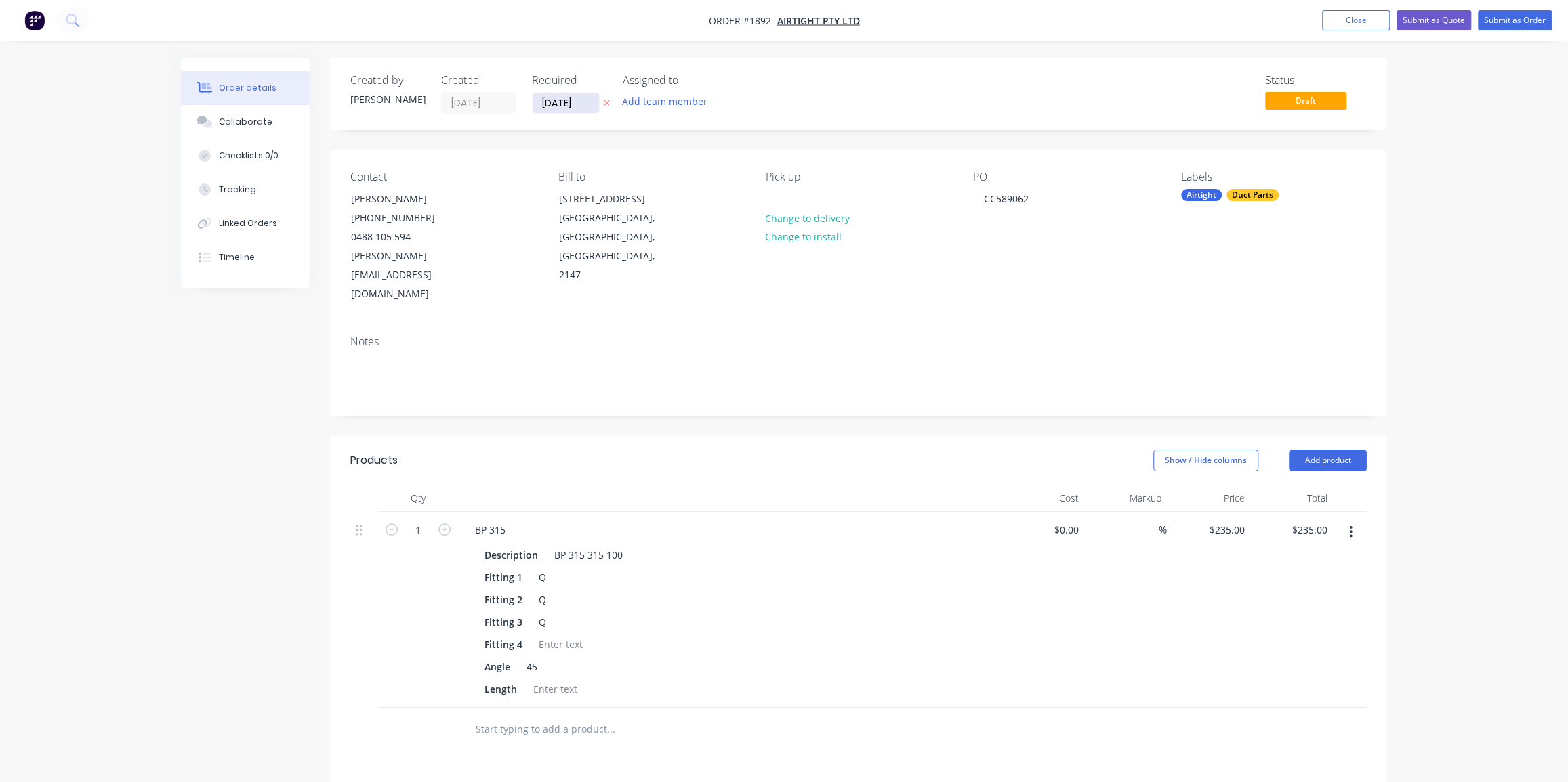
click at [544, 100] on input "18/08/25" at bounding box center [566, 103] width 67 height 21
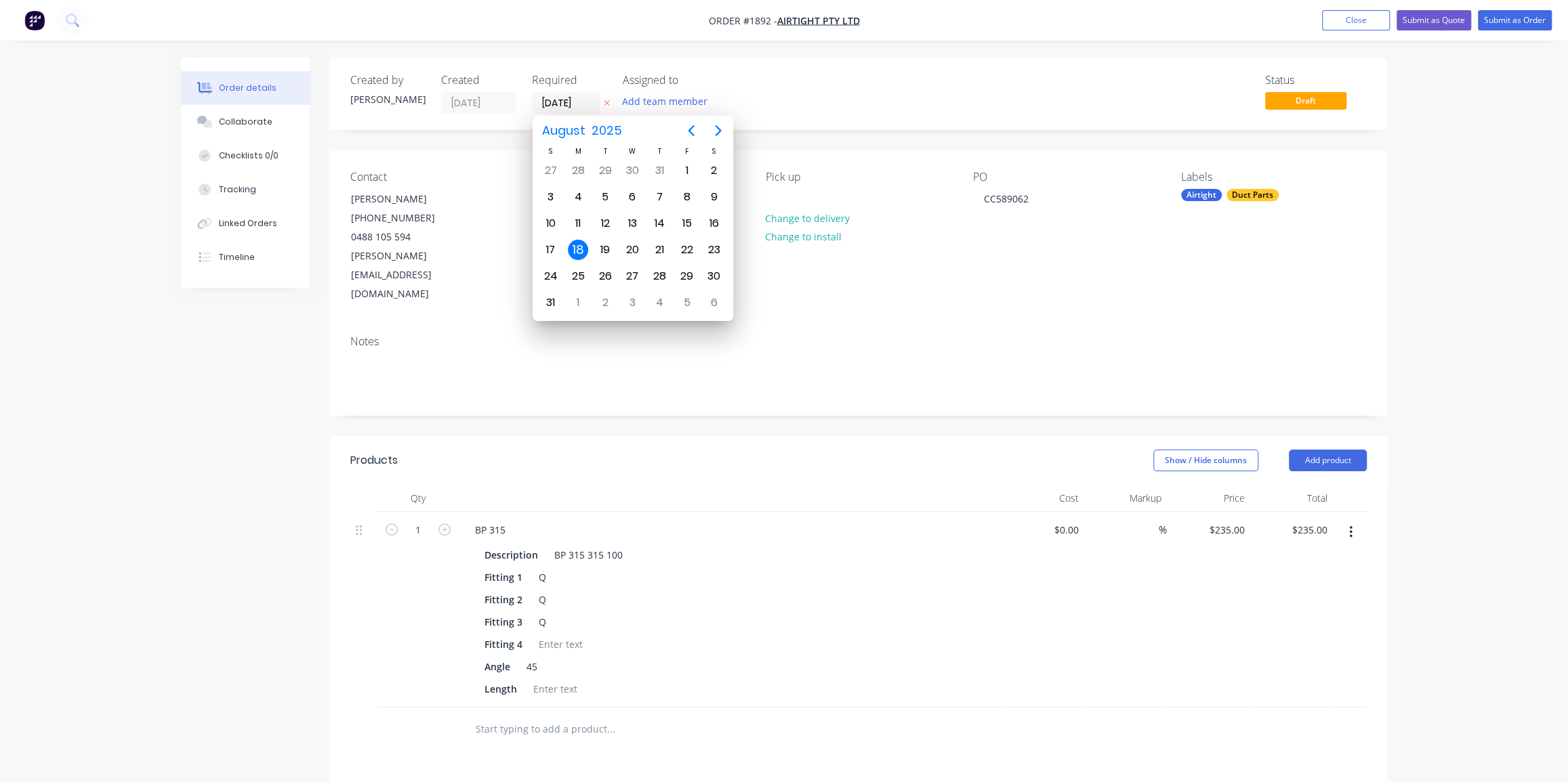
click at [839, 128] on div "Created by Dean Created 18/08/25 Required 18/08/25 Assigned to Add team member …" at bounding box center [858, 94] width 1057 height 73
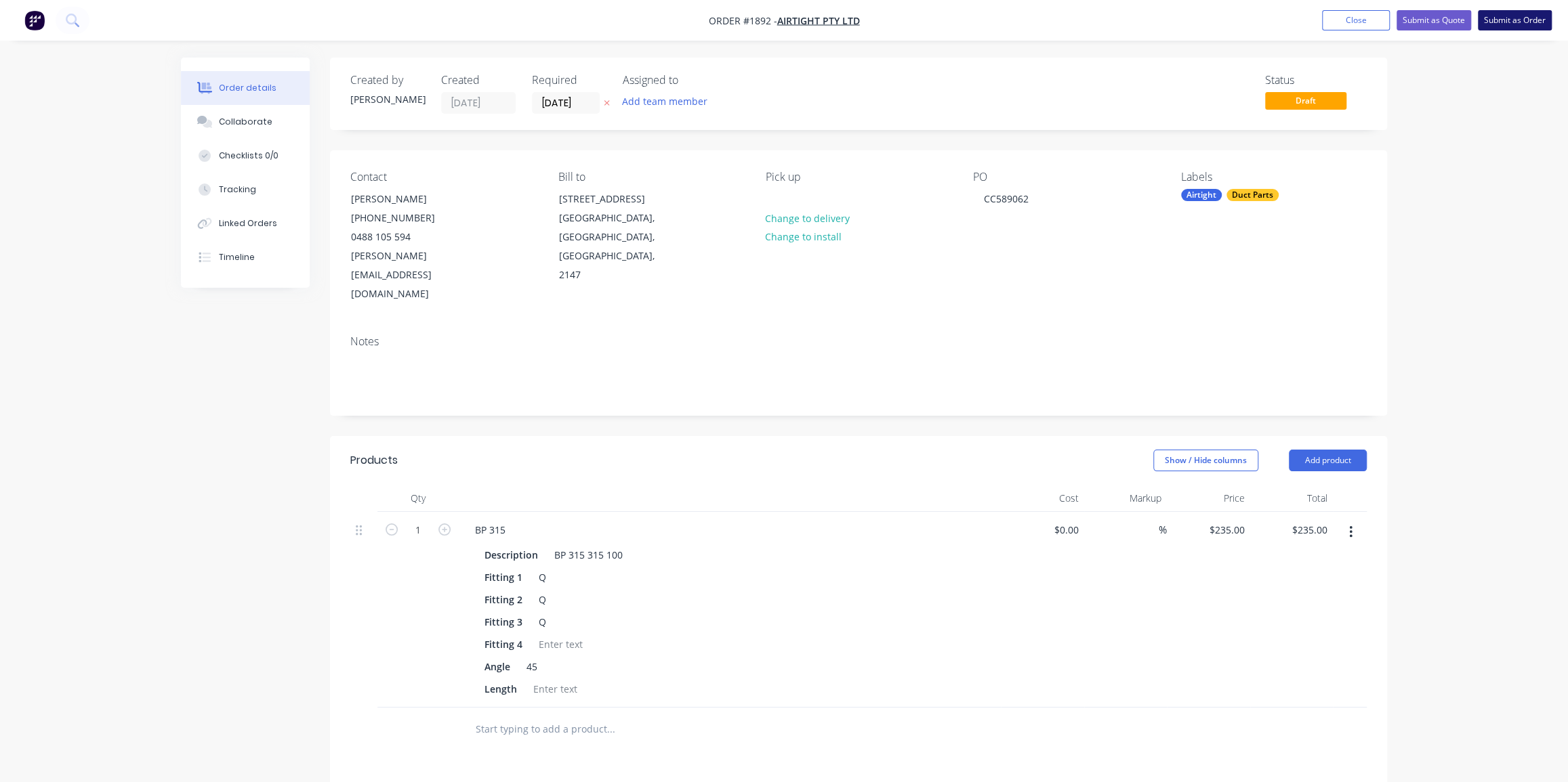
click at [1514, 16] on button "Submit as Order" at bounding box center [1515, 20] width 74 height 21
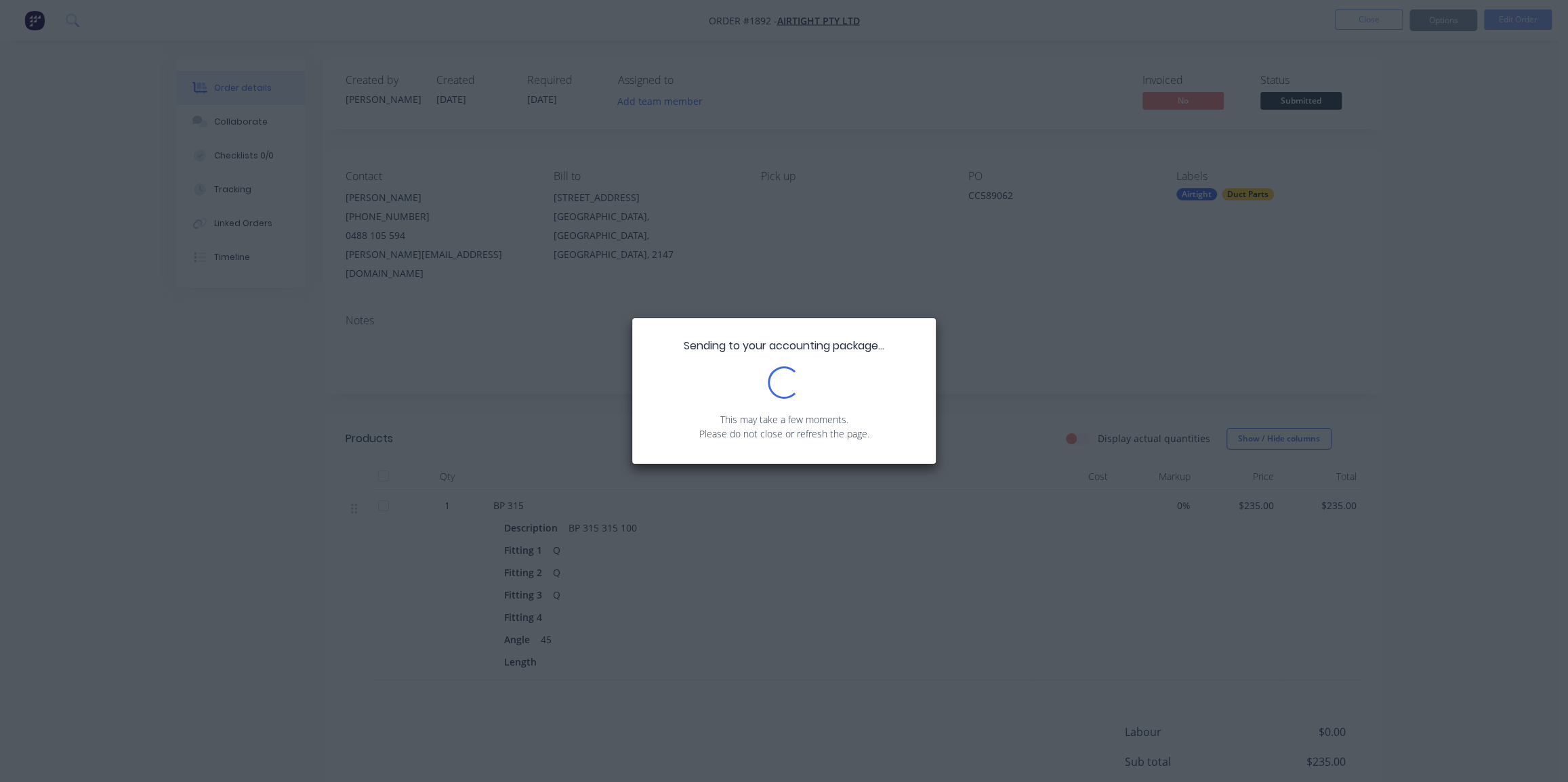
click at [1477, 183] on div "Sending to your accounting package... Loading... This may take a few moments. P…" at bounding box center [784, 391] width 1568 height 782
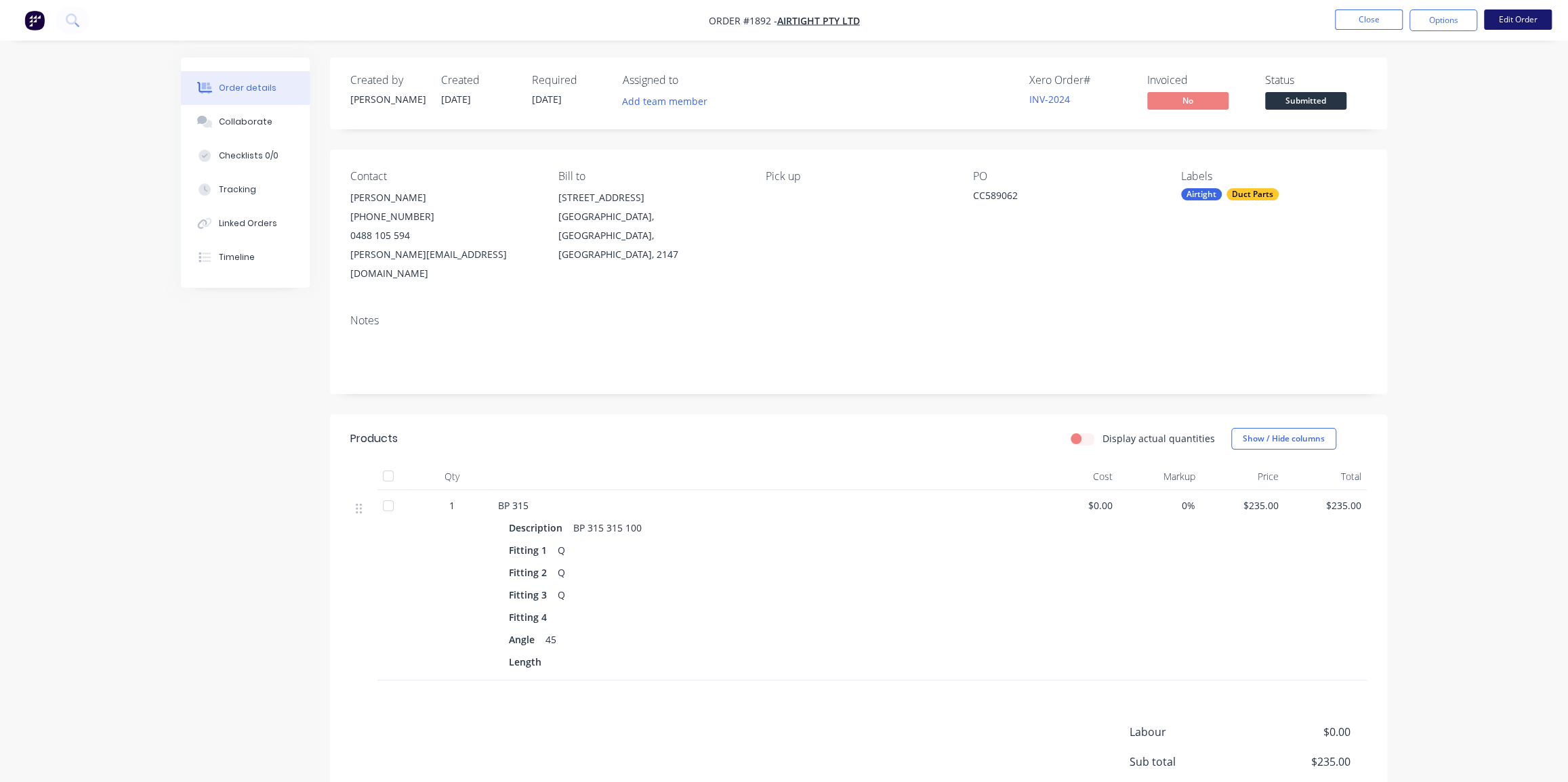
click at [1522, 20] on button "Edit Order" at bounding box center [1518, 20] width 68 height 21
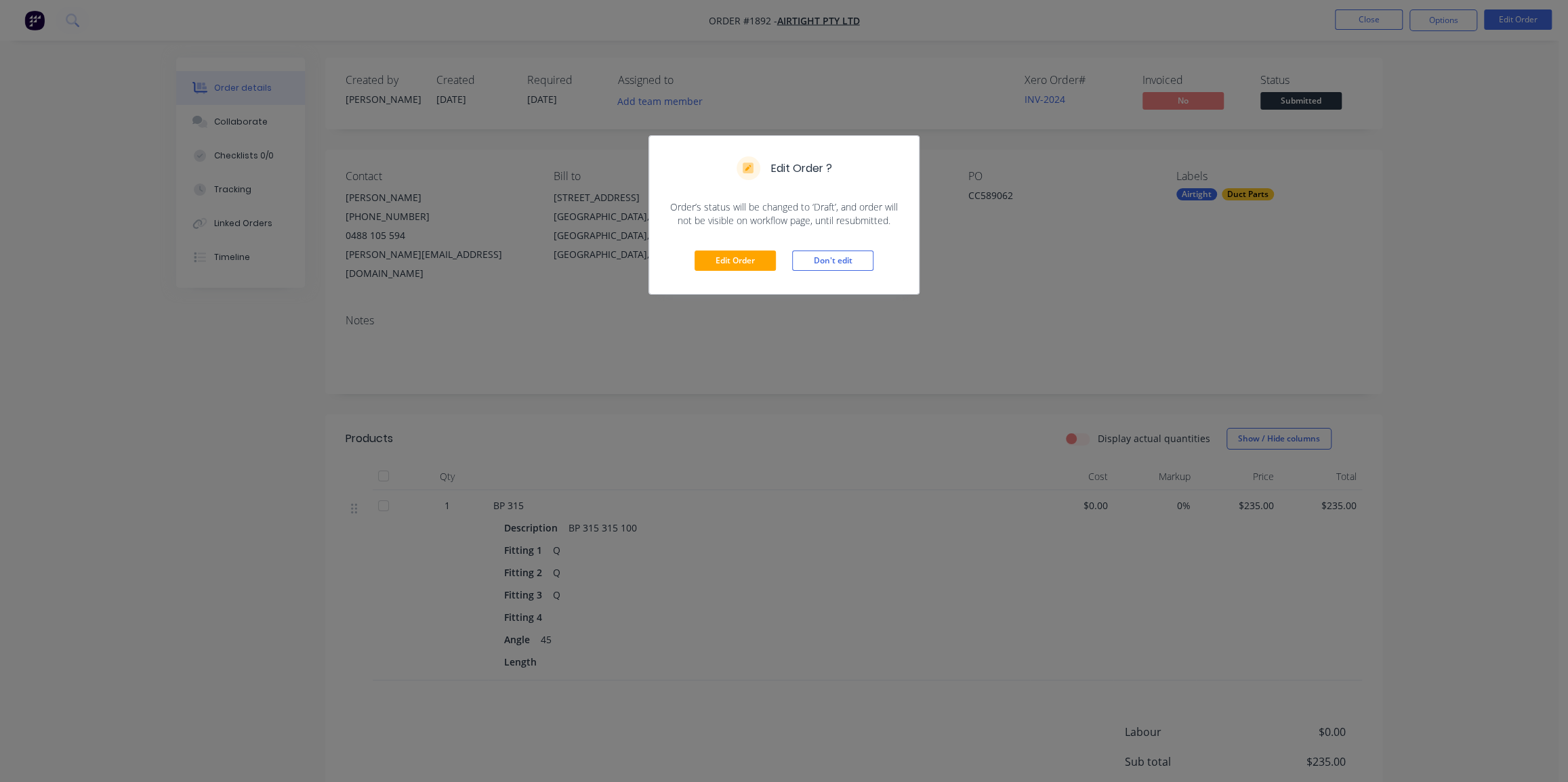
click at [1484, 162] on div "Edit Order ? Order’s status will be changed to ‘Draft’, and order will not be v…" at bounding box center [784, 391] width 1568 height 782
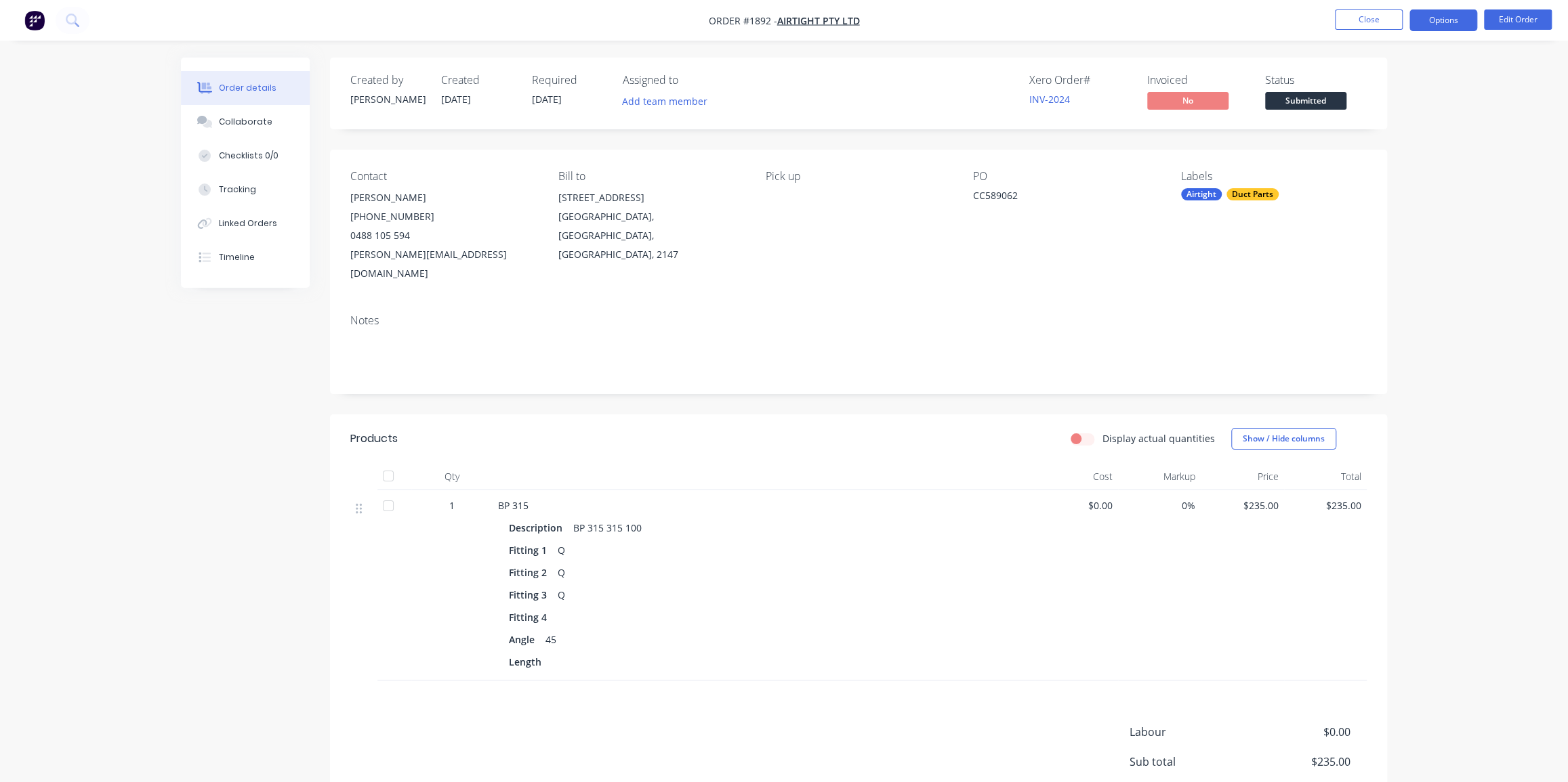
click at [1459, 22] on button "Options" at bounding box center [1444, 21] width 68 height 21
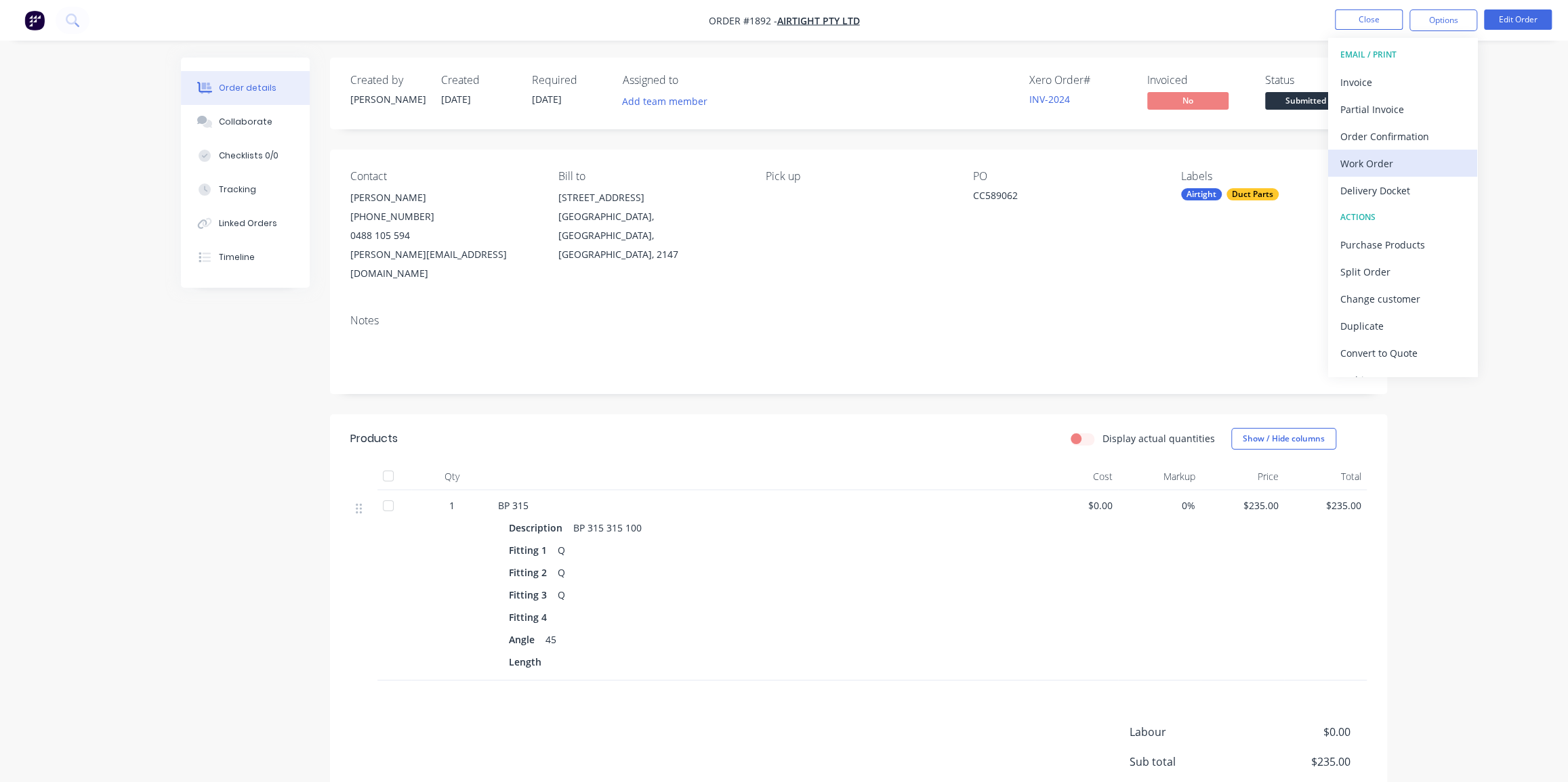
drag, startPoint x: 1375, startPoint y: 185, endPoint x: 1375, endPoint y: 170, distance: 15.0
click at [1375, 170] on div "EMAIL / PRINT Invoice Partial Invoice Order Confirmation Work Order Delivery Do…" at bounding box center [1402, 207] width 149 height 339
click at [1375, 166] on div "Work Order" at bounding box center [1402, 164] width 124 height 20
click at [1381, 132] on div "Without pricing" at bounding box center [1402, 137] width 124 height 20
click at [892, 64] on div "Created by Dean Created 18/08/25 Required 18/08/25 Assigned to Add team member …" at bounding box center [858, 93] width 1057 height 72
